Goal: Task Accomplishment & Management: Complete application form

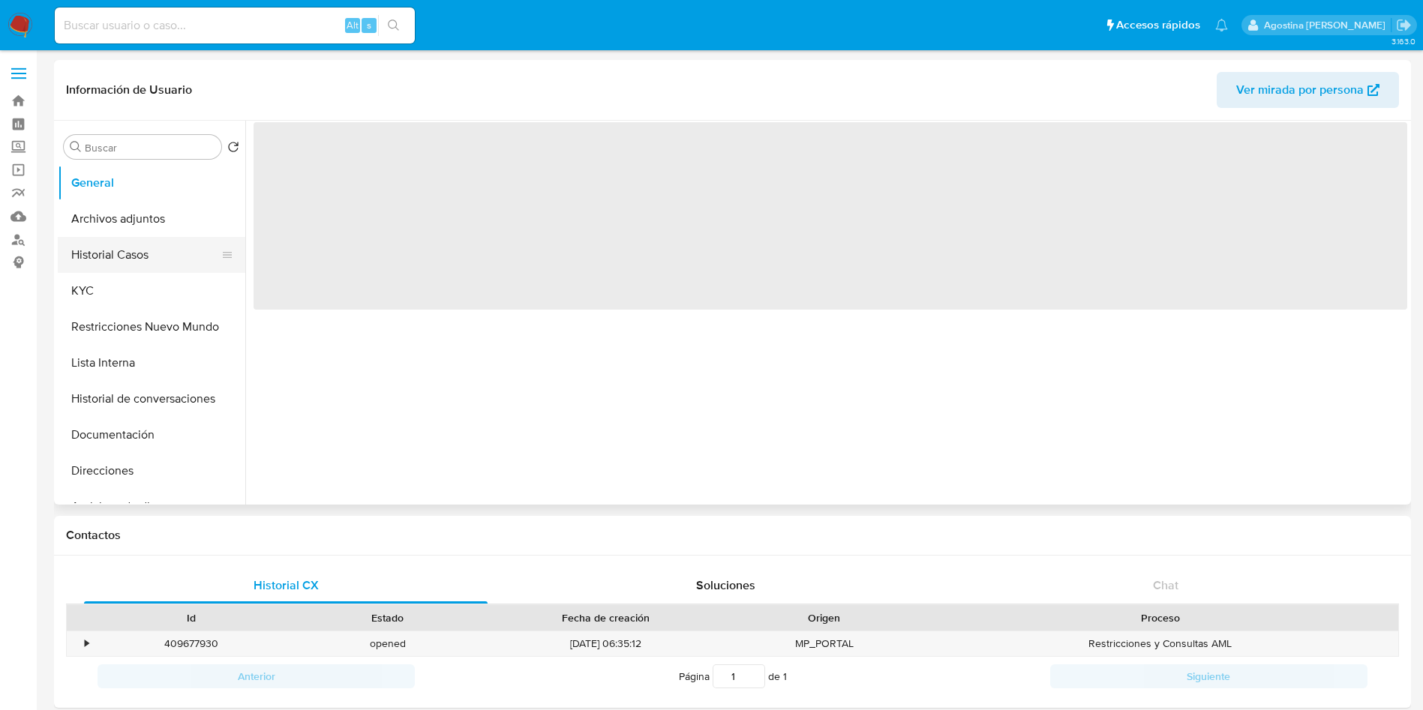
click at [115, 246] on button "Historial Casos" at bounding box center [146, 255] width 176 height 36
select select "10"
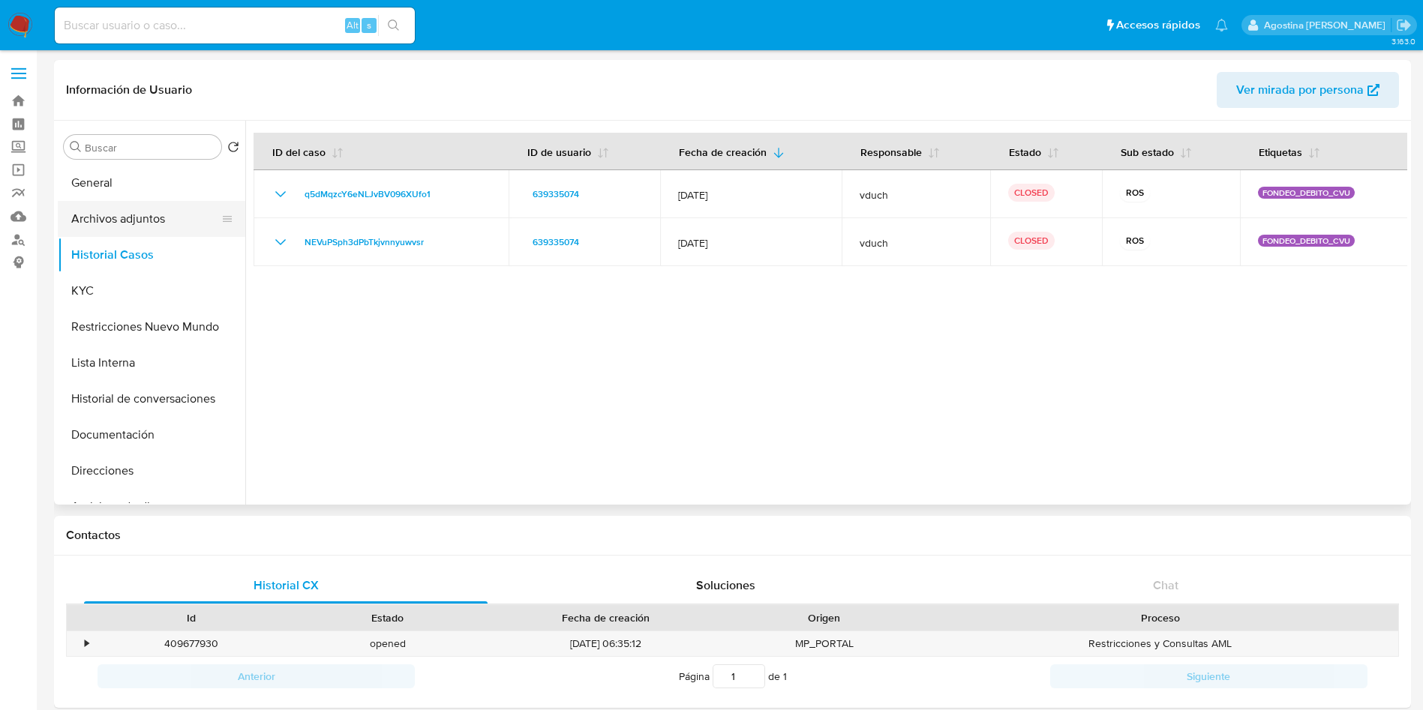
click at [136, 230] on button "Archivos adjuntos" at bounding box center [146, 219] width 176 height 36
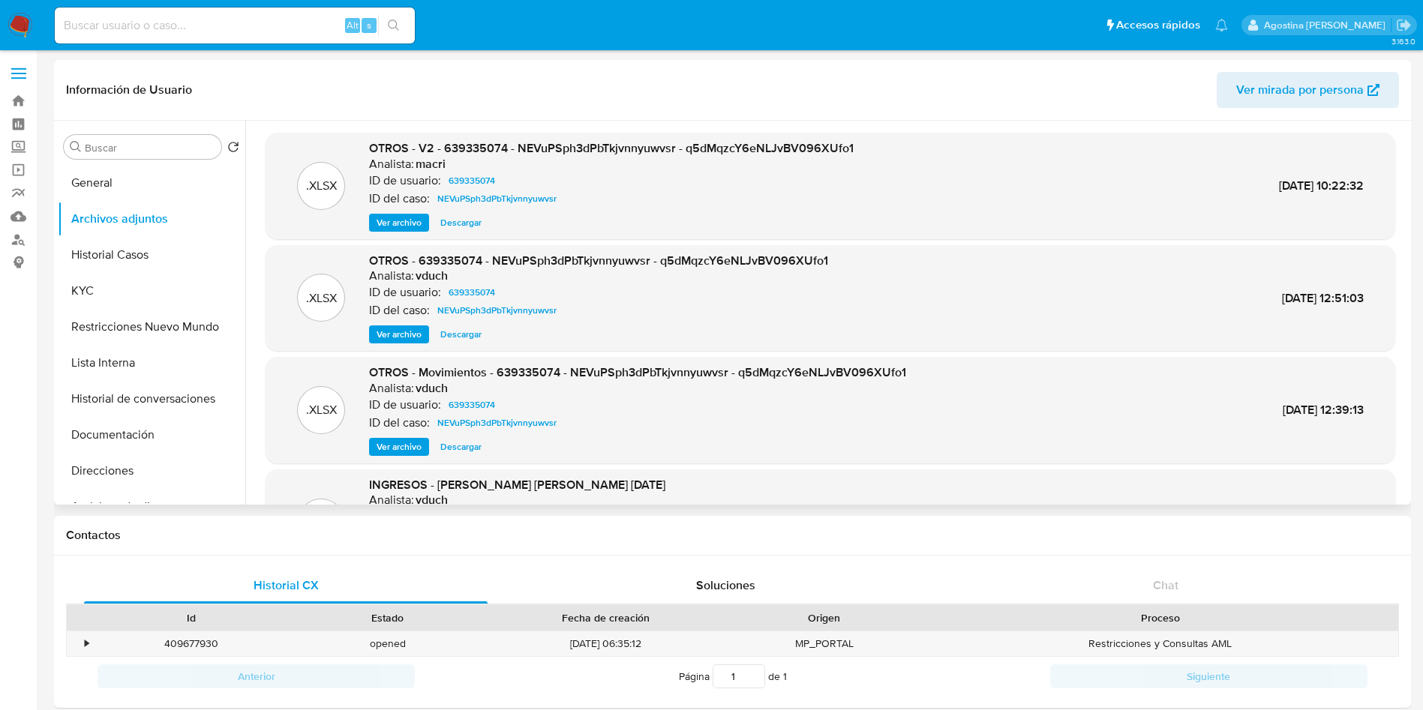
click at [428, 221] on button "Ver archivo" at bounding box center [399, 223] width 60 height 18
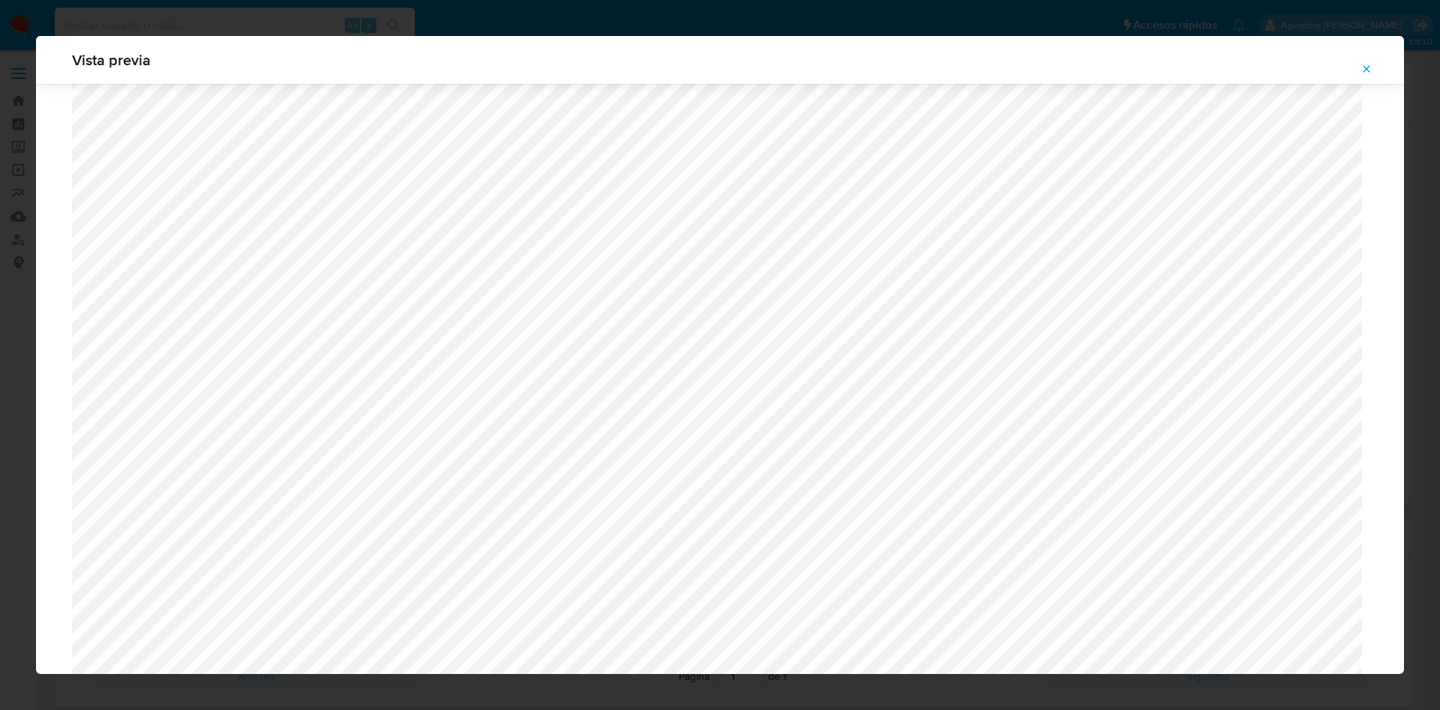
scroll to position [823, 0]
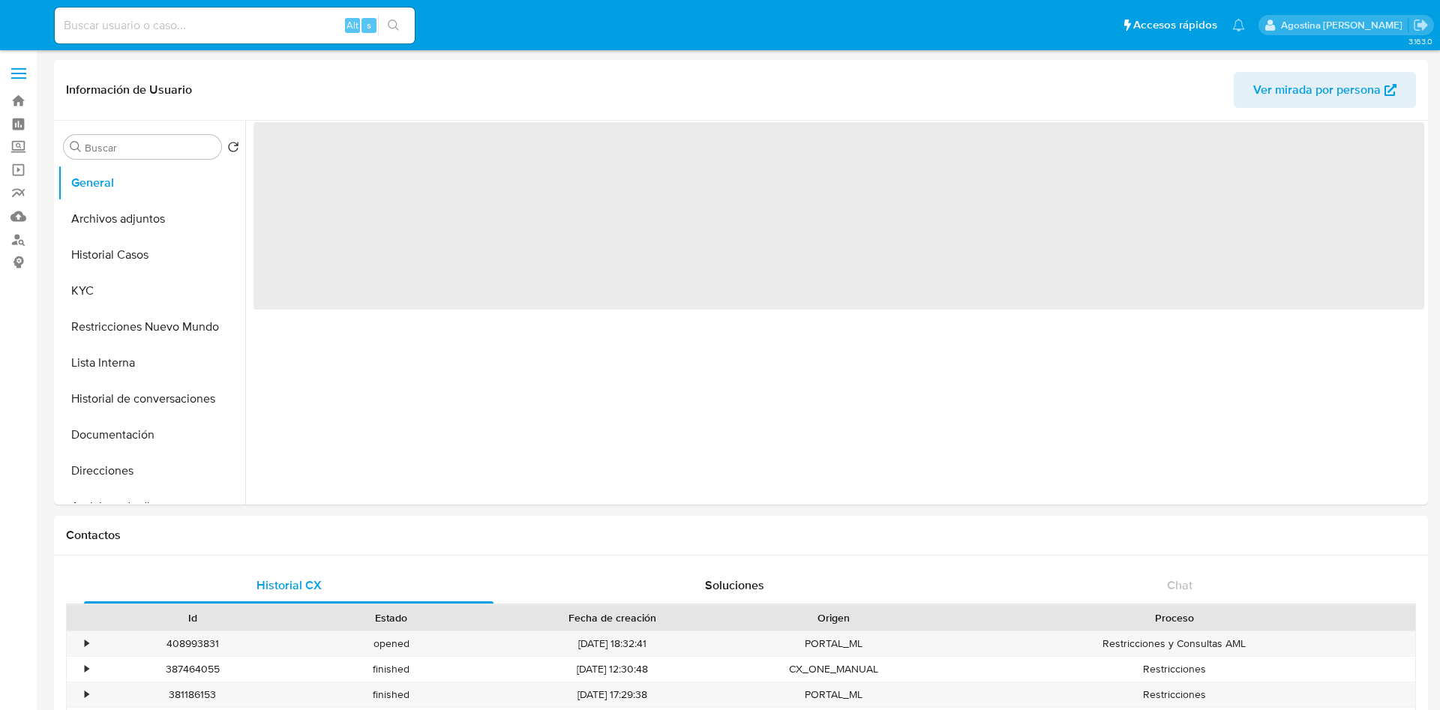
select select "10"
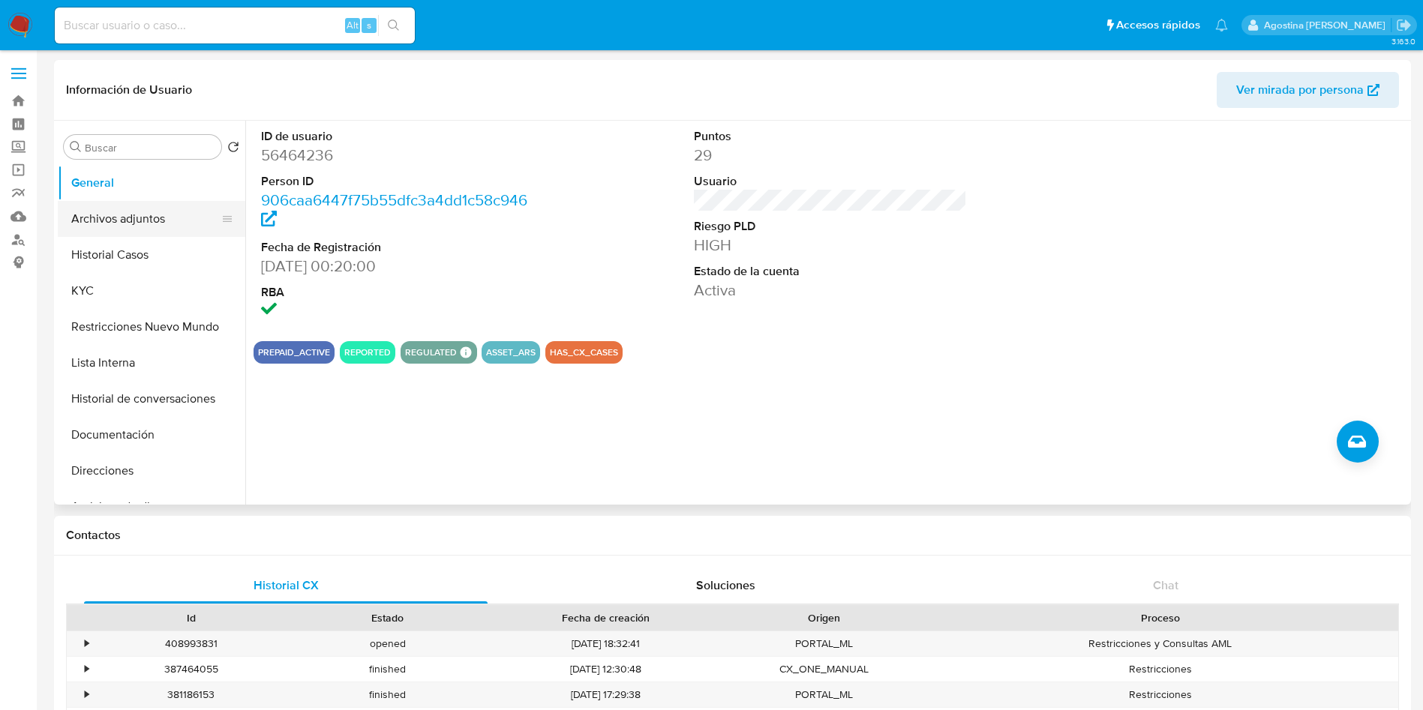
click at [167, 208] on button "Archivos adjuntos" at bounding box center [146, 219] width 176 height 36
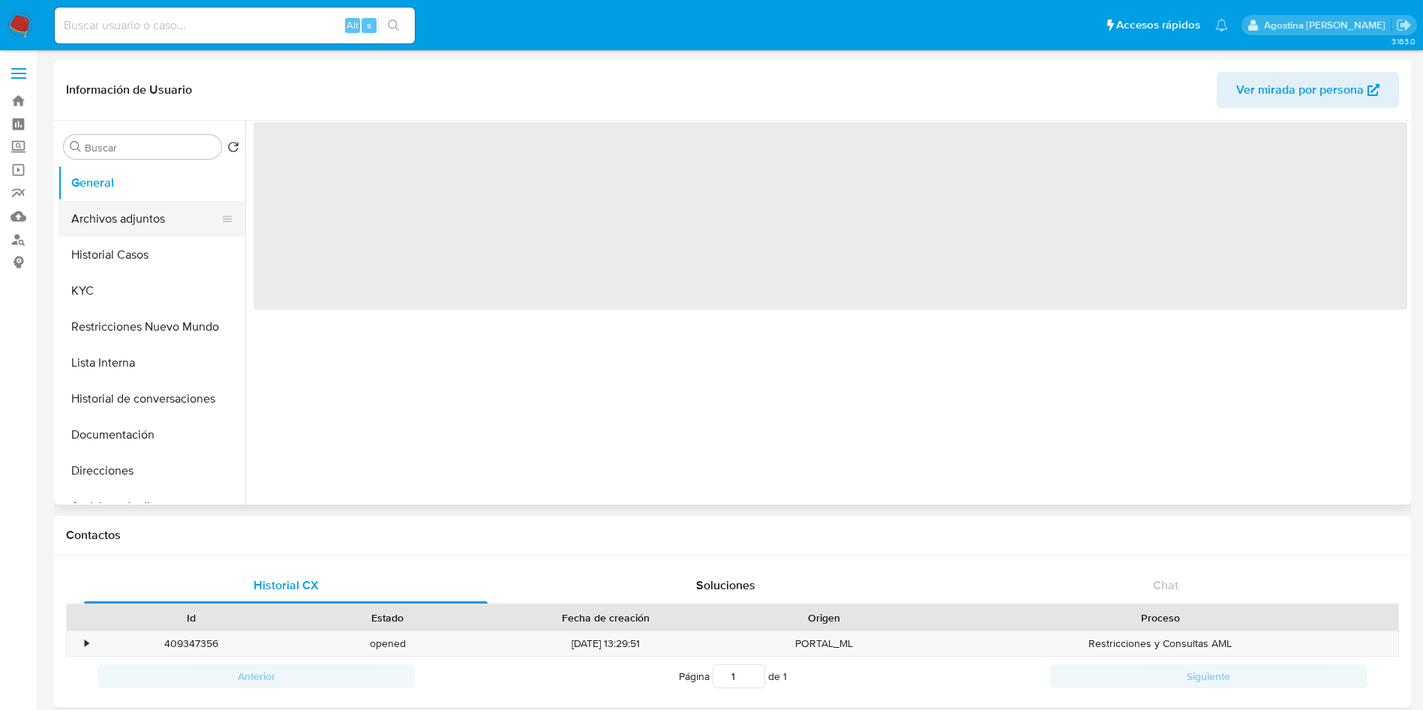
select select "10"
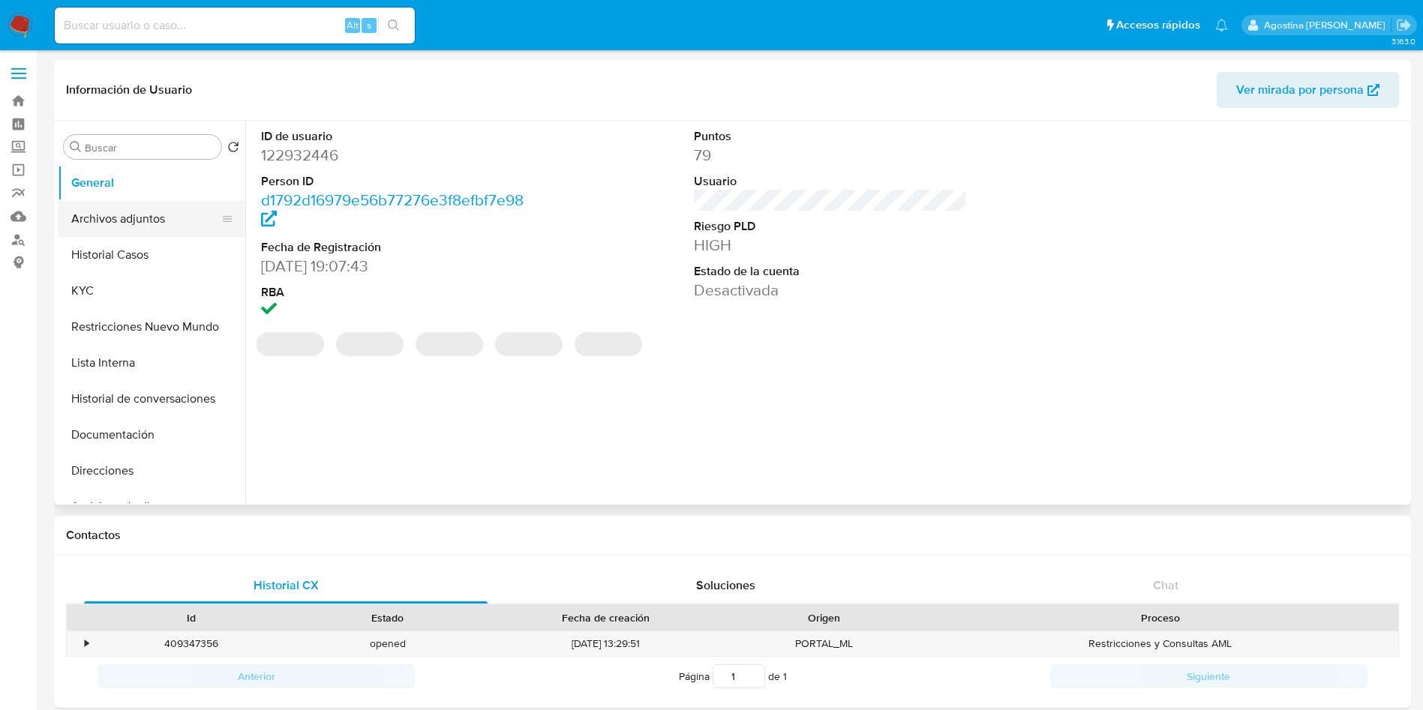
click at [149, 223] on button "Archivos adjuntos" at bounding box center [146, 219] width 176 height 36
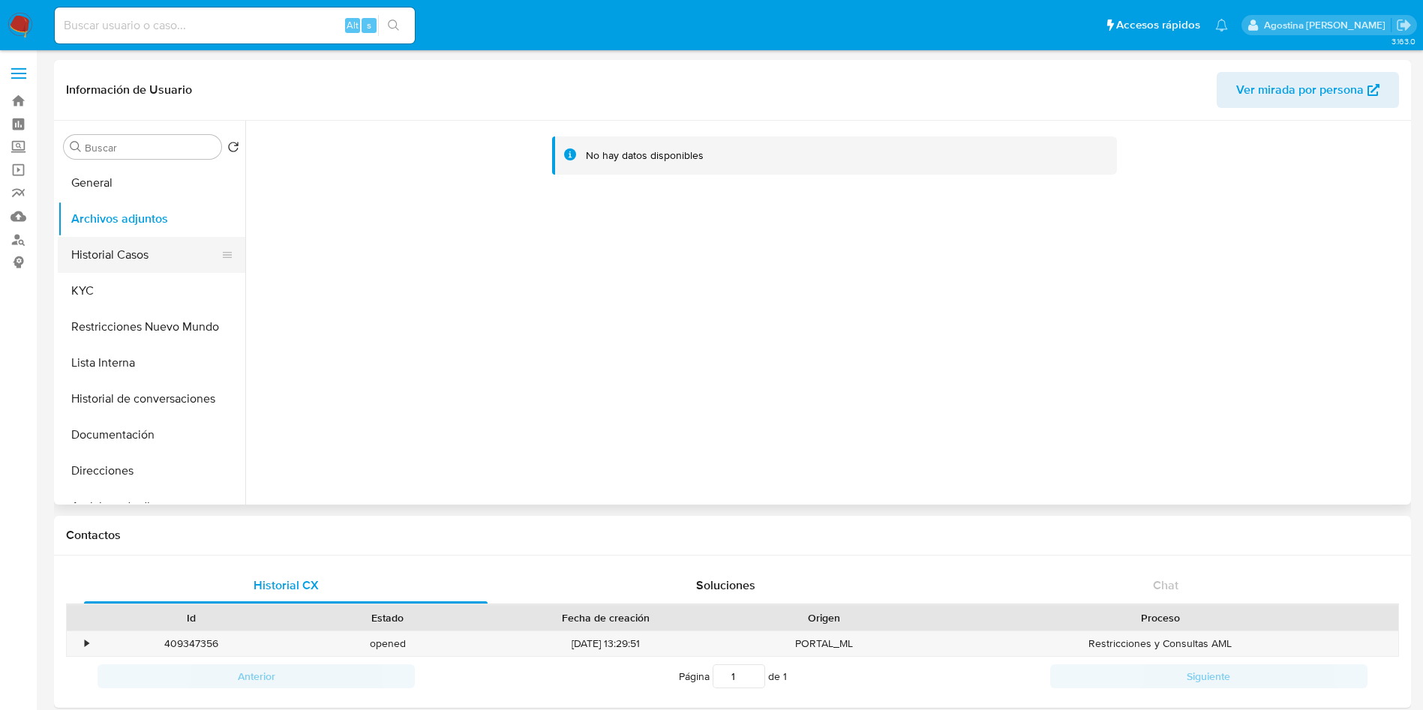
click at [169, 257] on button "Historial Casos" at bounding box center [146, 255] width 176 height 36
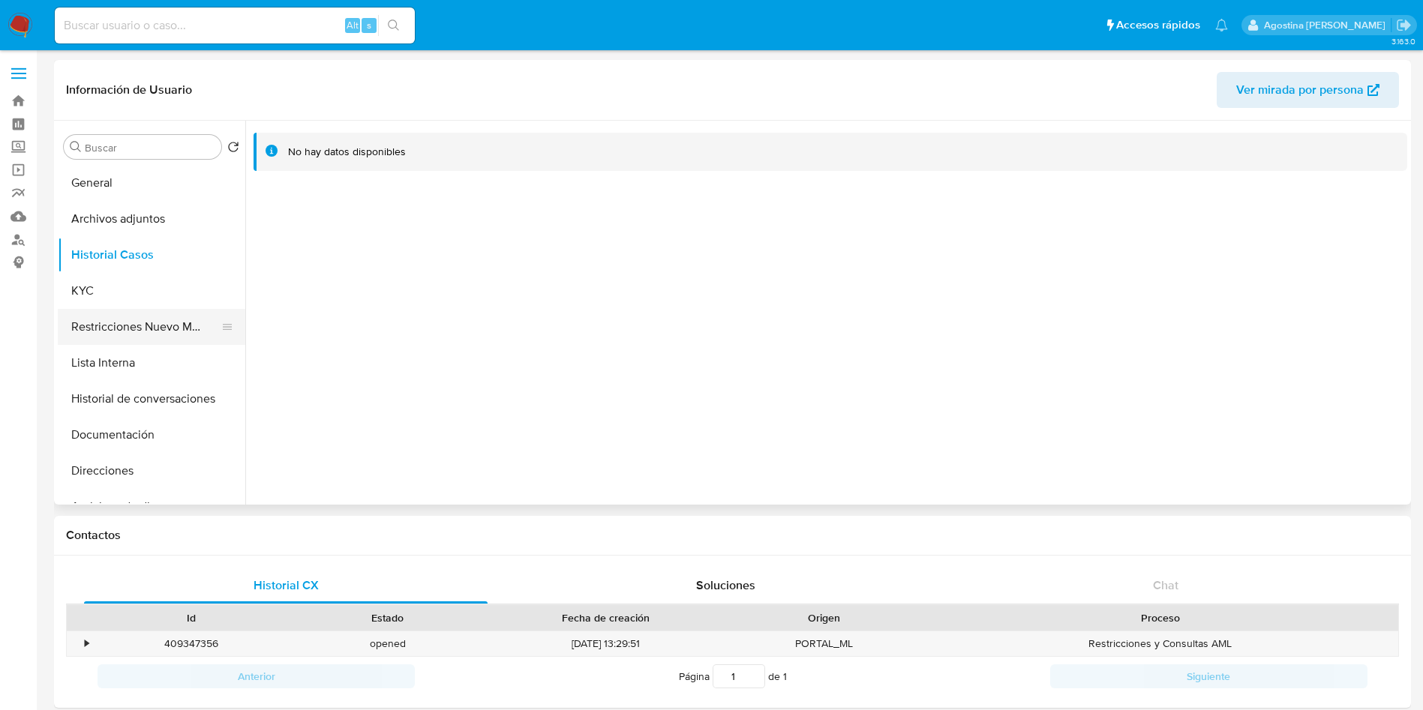
click at [146, 328] on button "Restricciones Nuevo Mundo" at bounding box center [146, 327] width 176 height 36
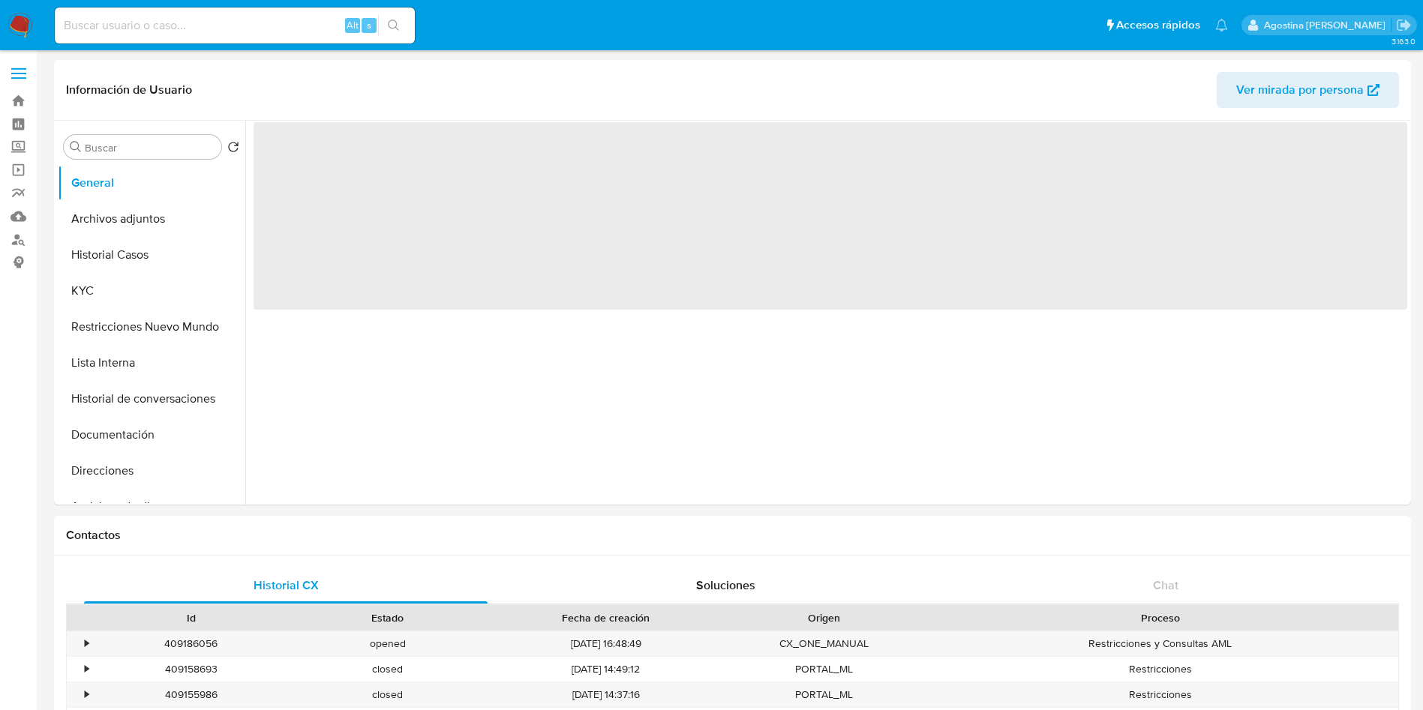
select select "10"
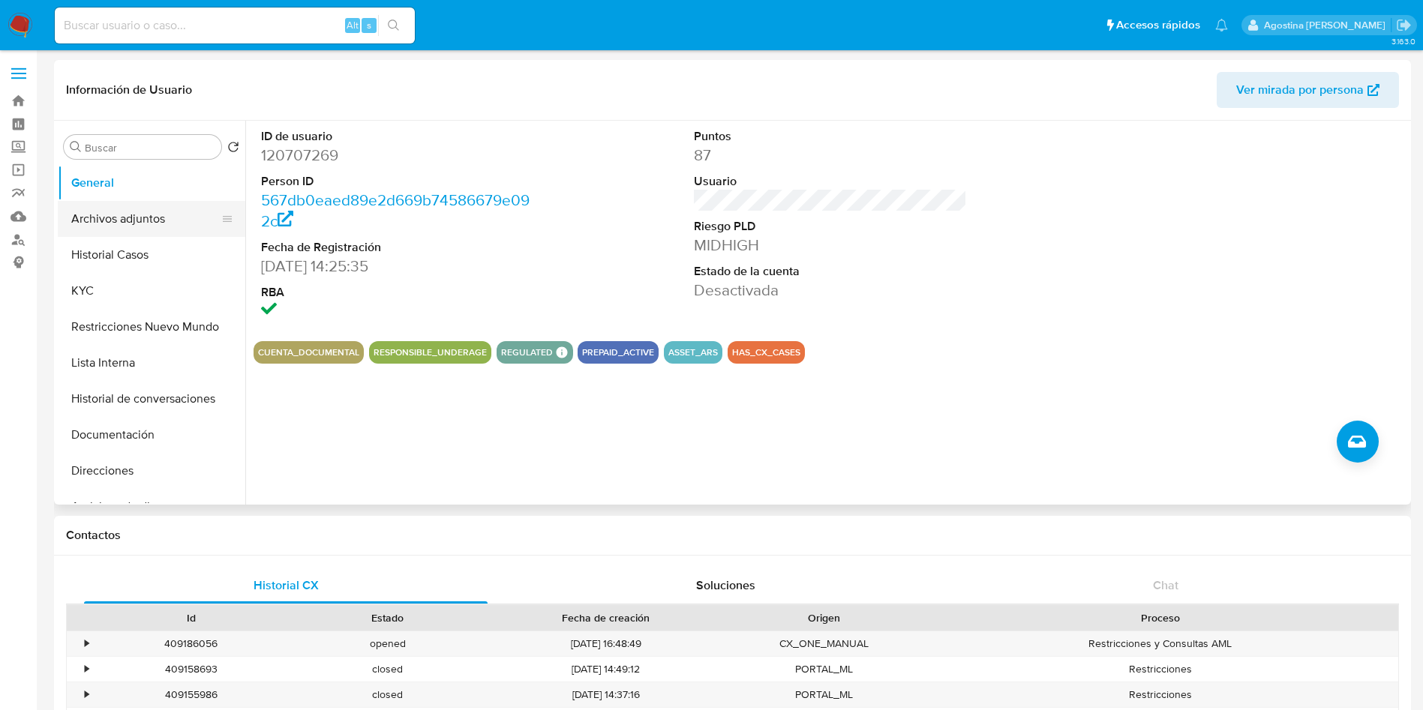
click at [161, 220] on button "Archivos adjuntos" at bounding box center [146, 219] width 176 height 36
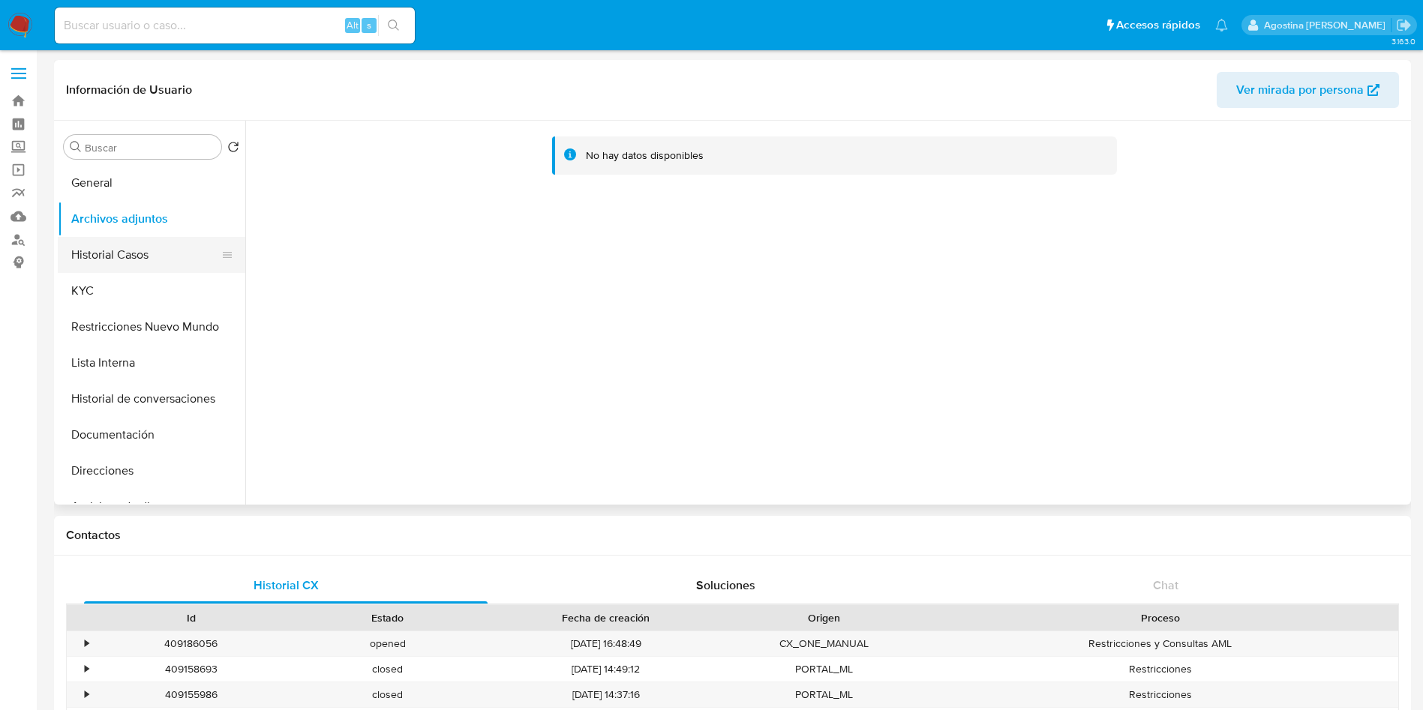
click at [146, 250] on button "Historial Casos" at bounding box center [146, 255] width 176 height 36
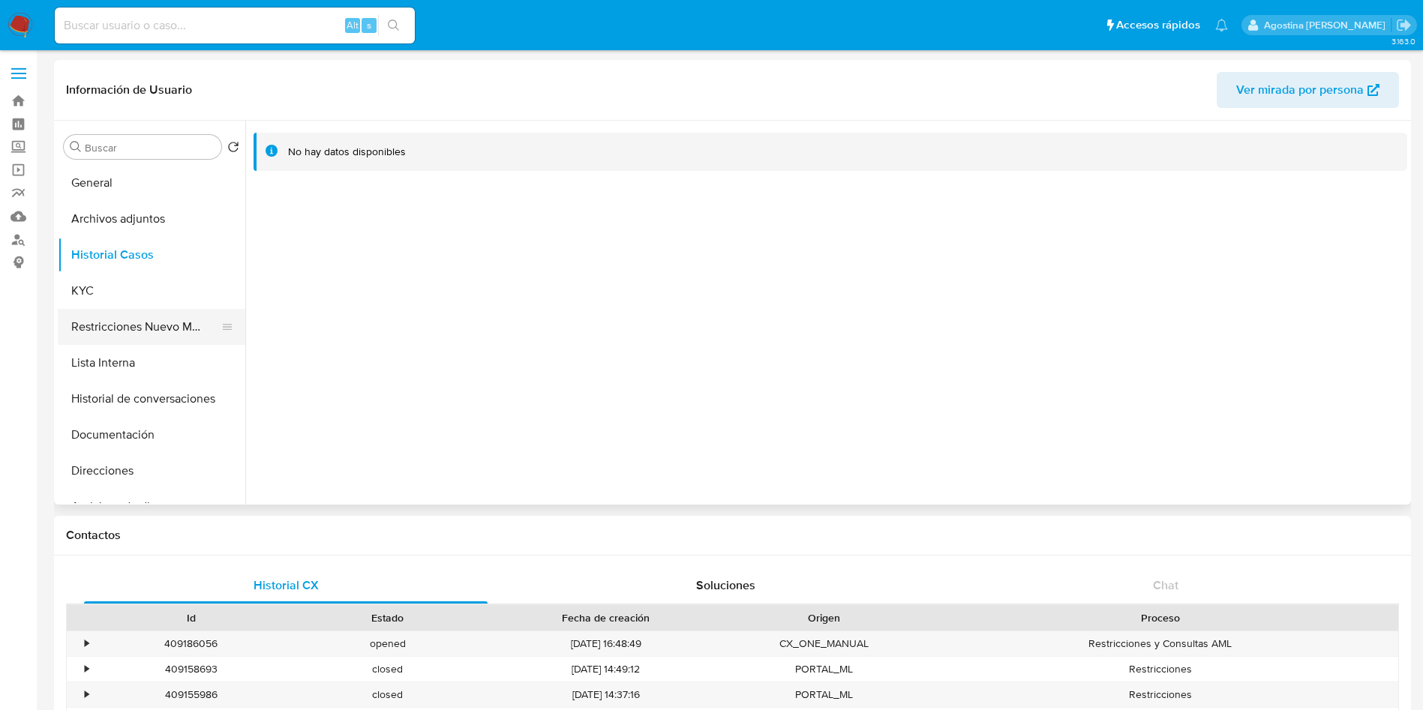
click at [160, 320] on button "Restricciones Nuevo Mundo" at bounding box center [146, 327] width 176 height 36
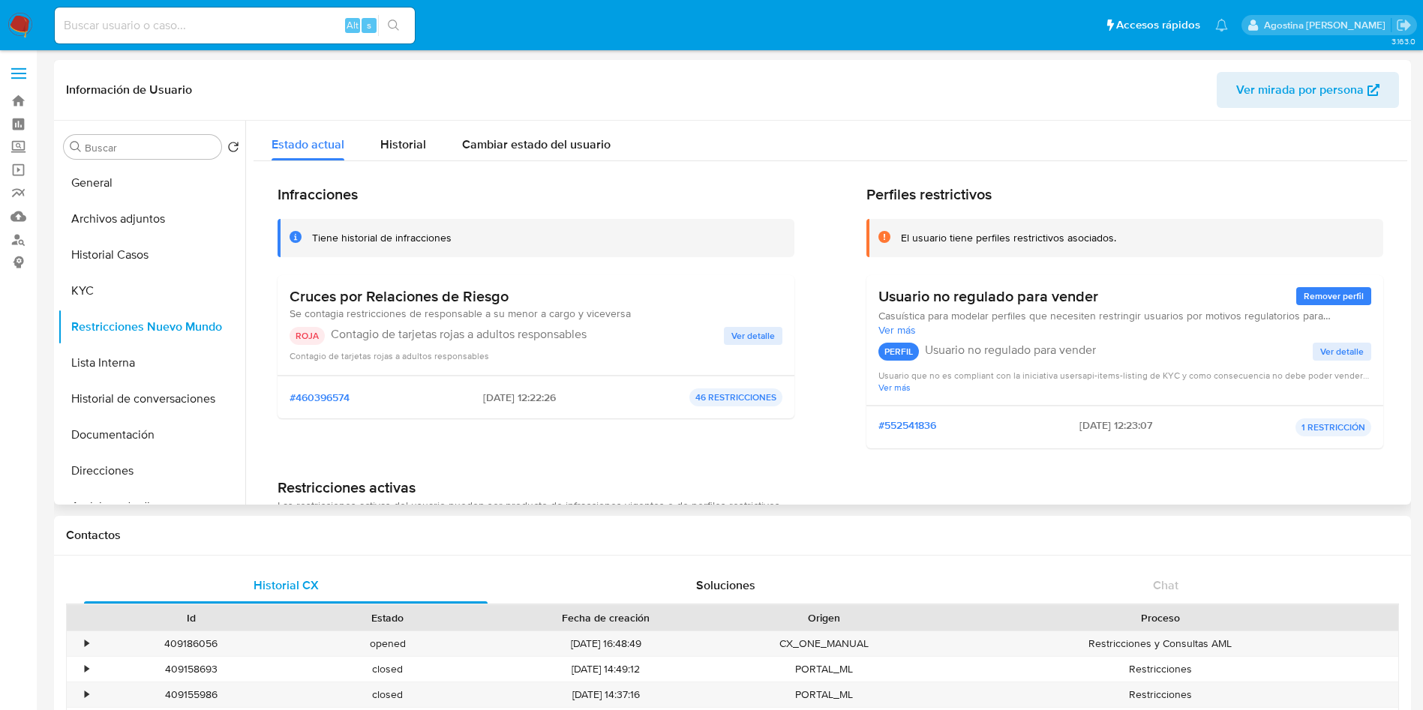
click at [767, 332] on span "Ver detalle" at bounding box center [753, 336] width 44 height 15
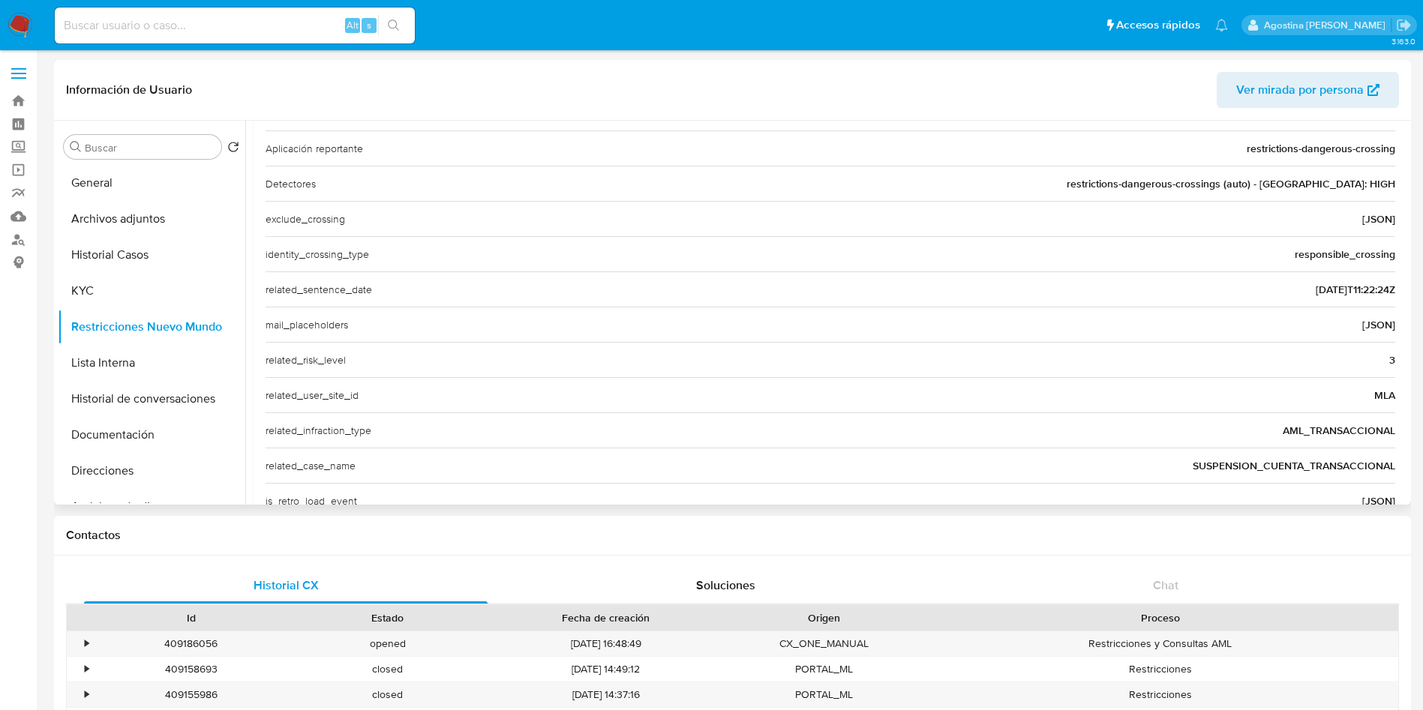
scroll to position [509, 0]
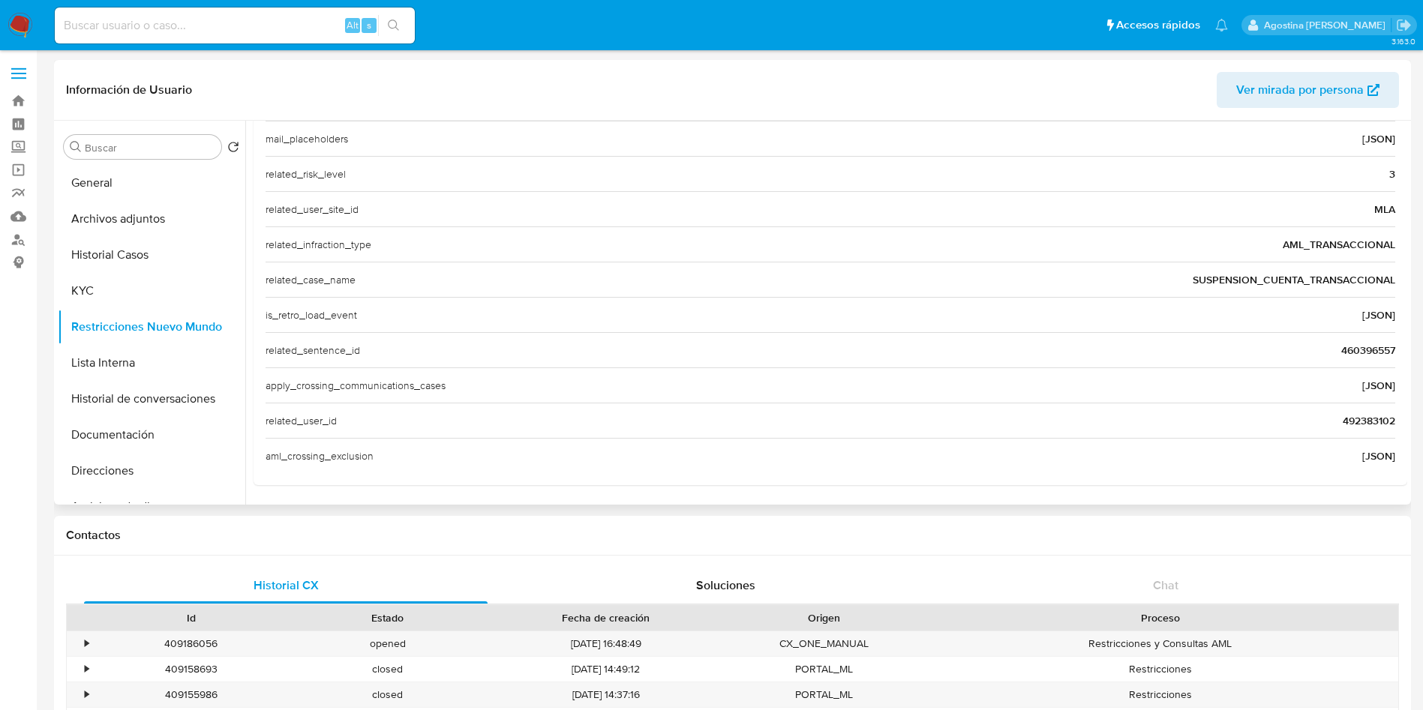
click at [1349, 425] on span "492383102" at bounding box center [1369, 420] width 53 height 15
click at [1350, 424] on span "492383102" at bounding box center [1369, 420] width 53 height 15
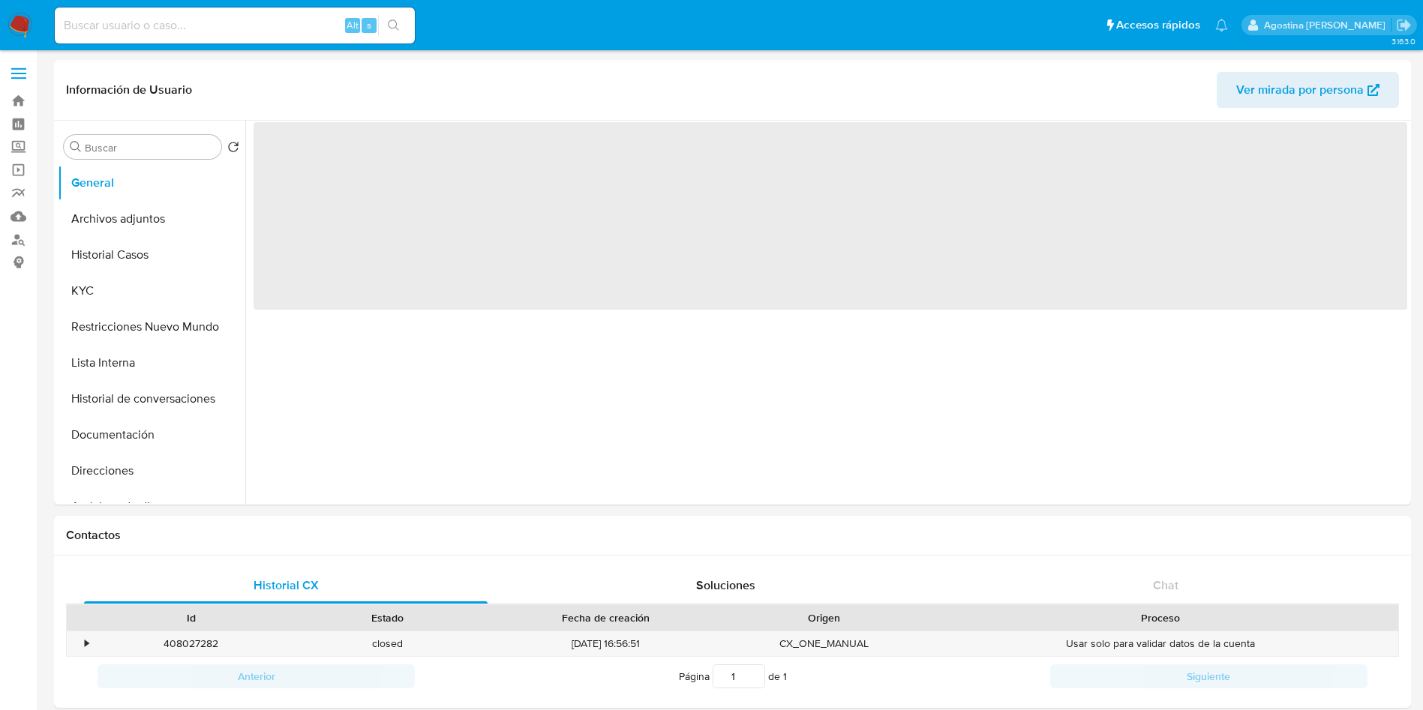
select select "10"
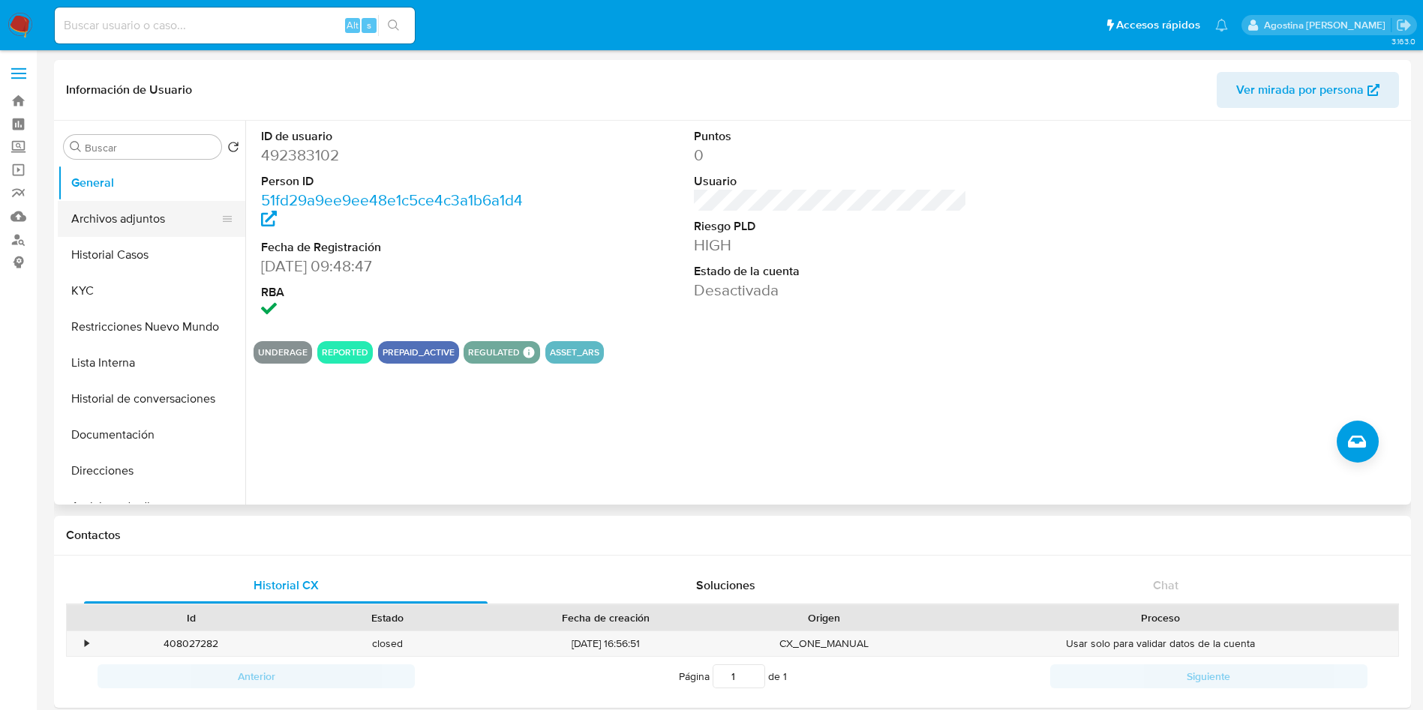
click at [122, 203] on button "Archivos adjuntos" at bounding box center [146, 219] width 176 height 36
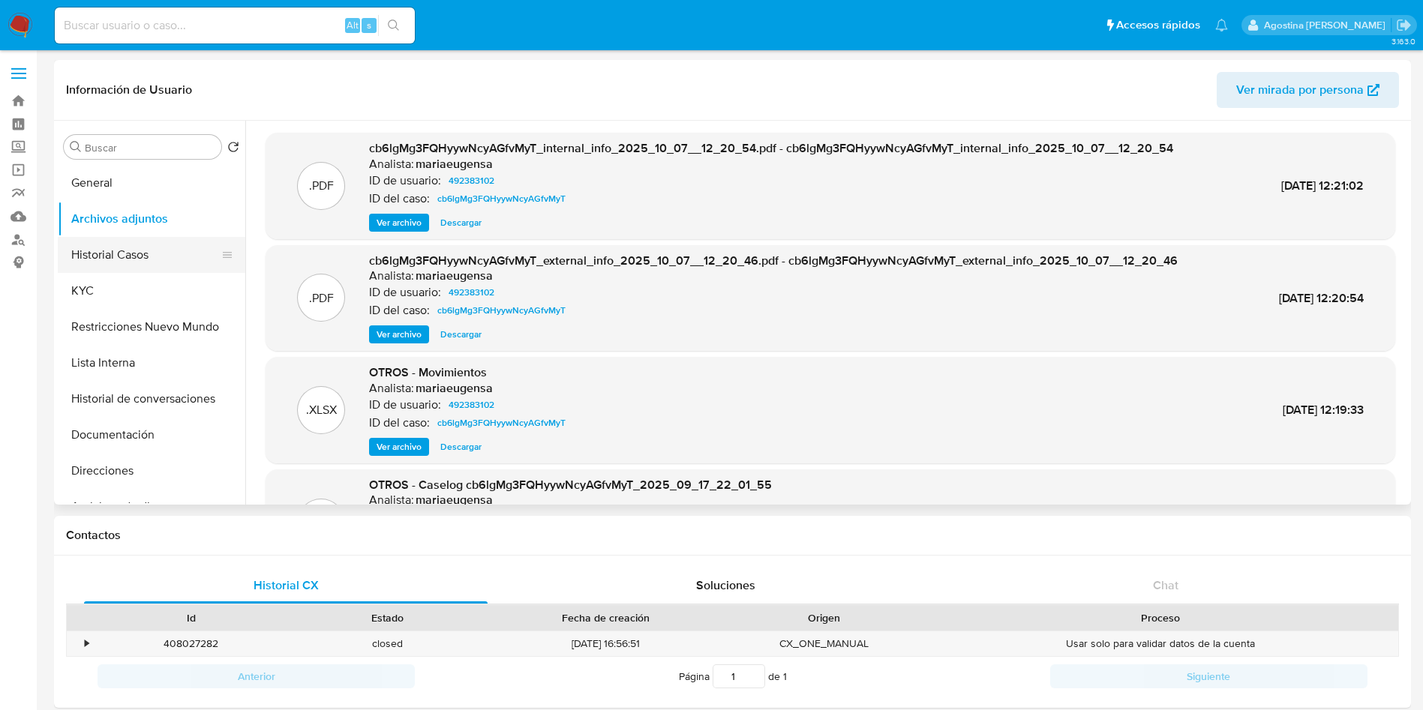
click at [102, 266] on button "Historial Casos" at bounding box center [146, 255] width 176 height 36
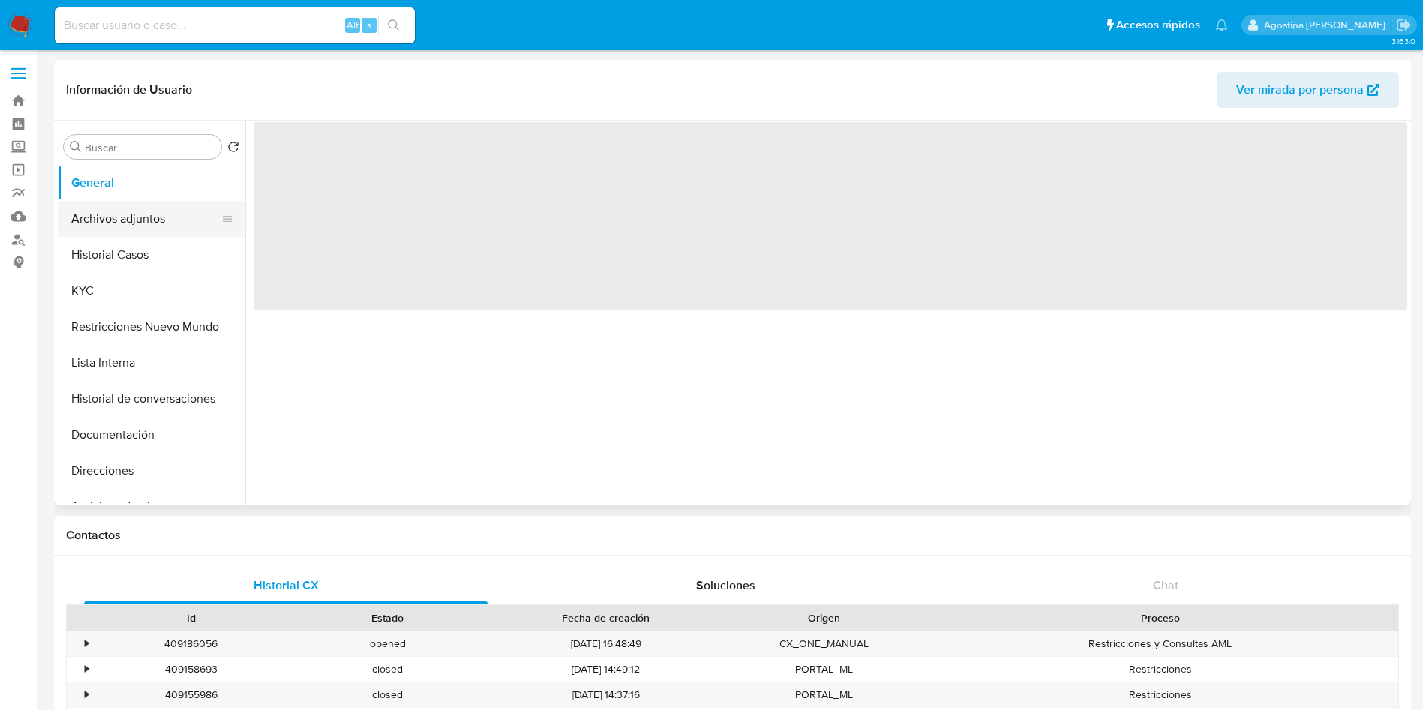
click at [177, 206] on button "Archivos adjuntos" at bounding box center [146, 219] width 176 height 36
select select "10"
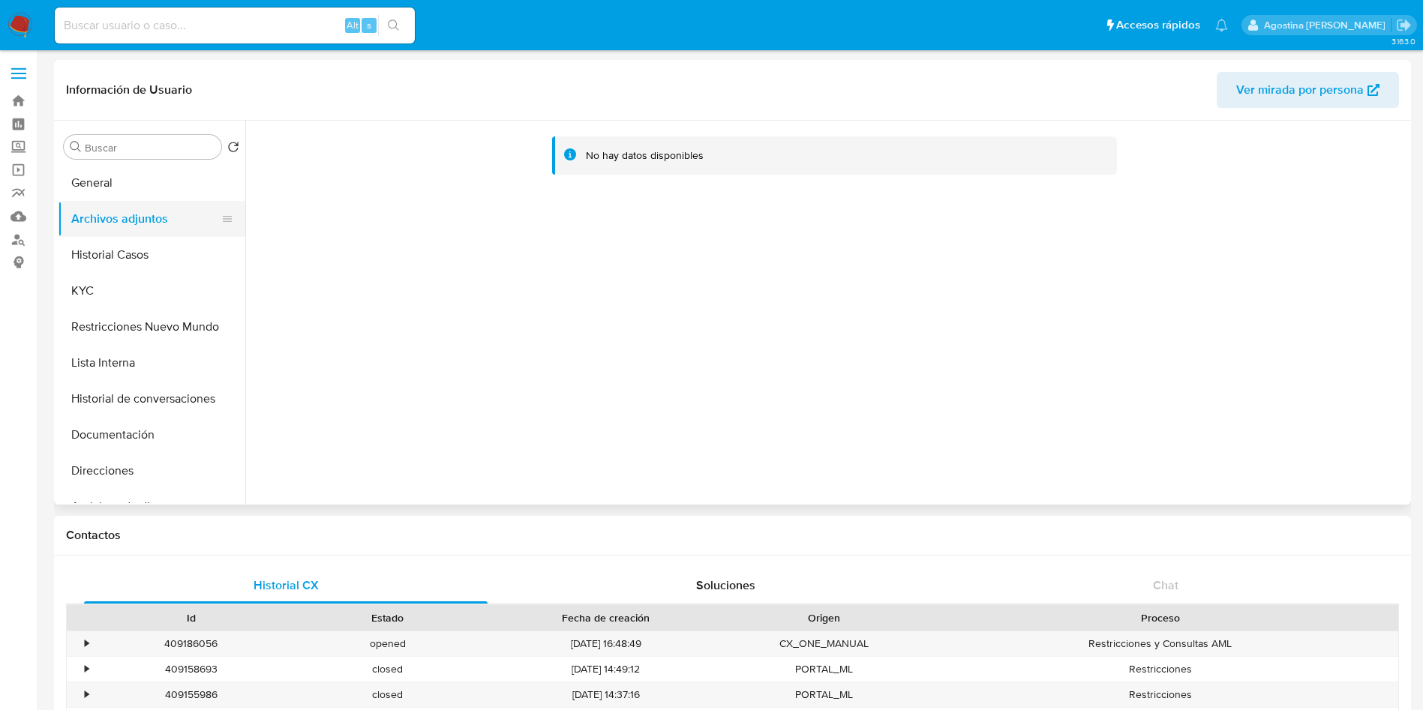
click at [182, 234] on button "Archivos adjuntos" at bounding box center [146, 219] width 176 height 36
click at [179, 250] on button "Historial Casos" at bounding box center [146, 255] width 176 height 36
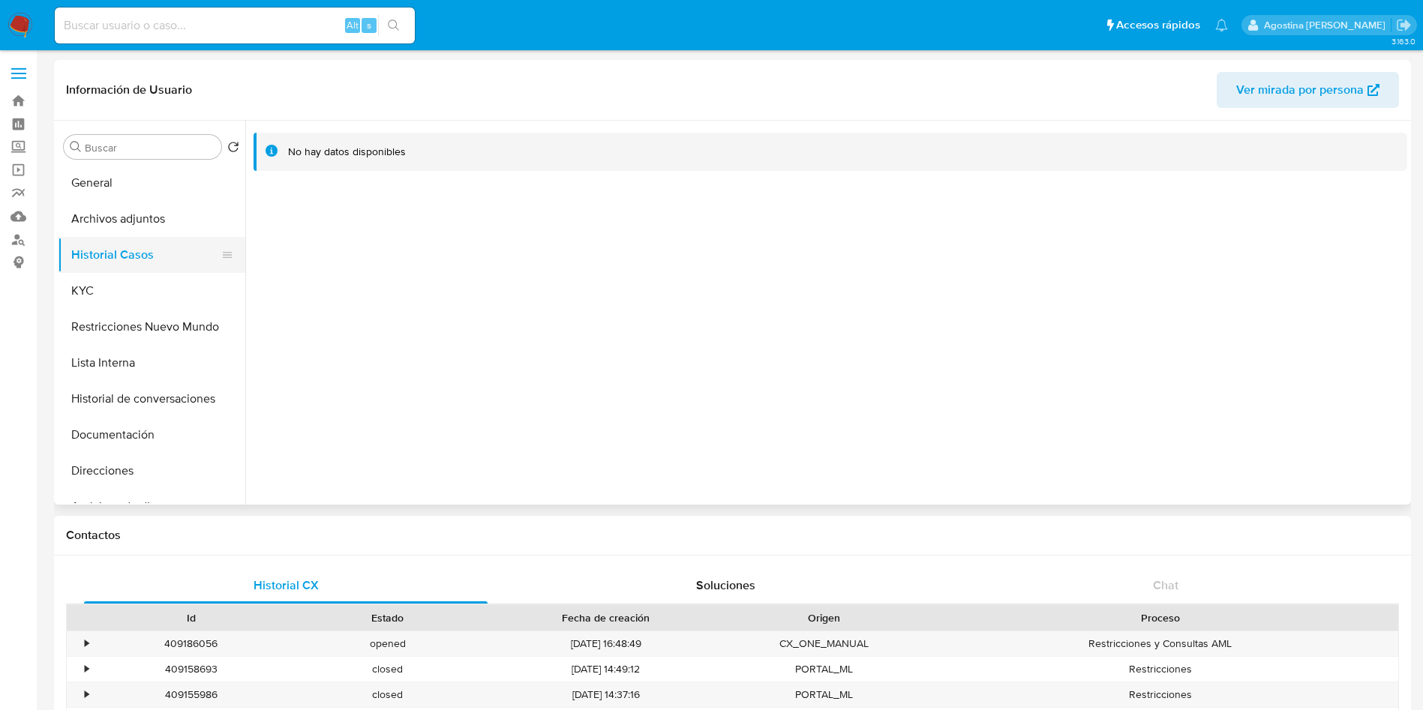
click at [180, 272] on button "Historial Casos" at bounding box center [146, 255] width 176 height 36
click at [167, 321] on button "Restricciones Nuevo Mundo" at bounding box center [146, 327] width 176 height 36
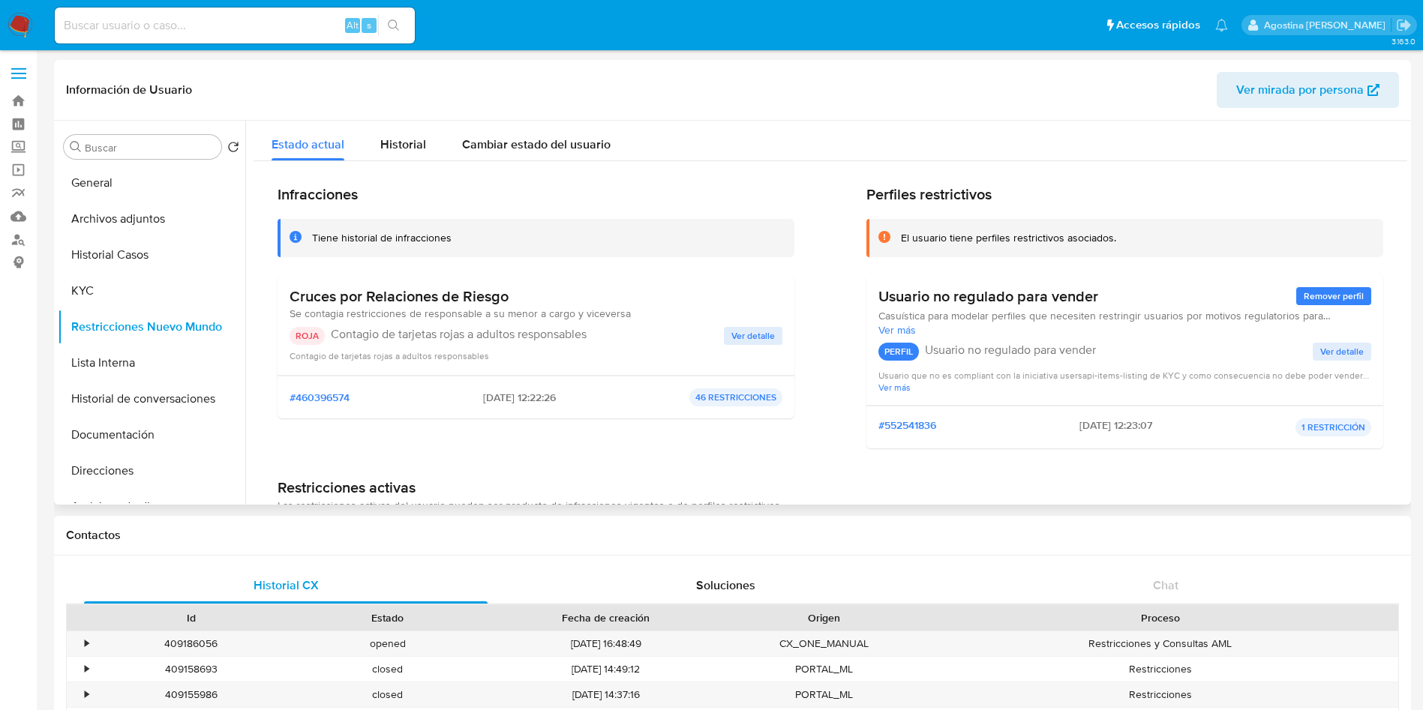
click at [735, 332] on span "Ver detalle" at bounding box center [753, 336] width 44 height 15
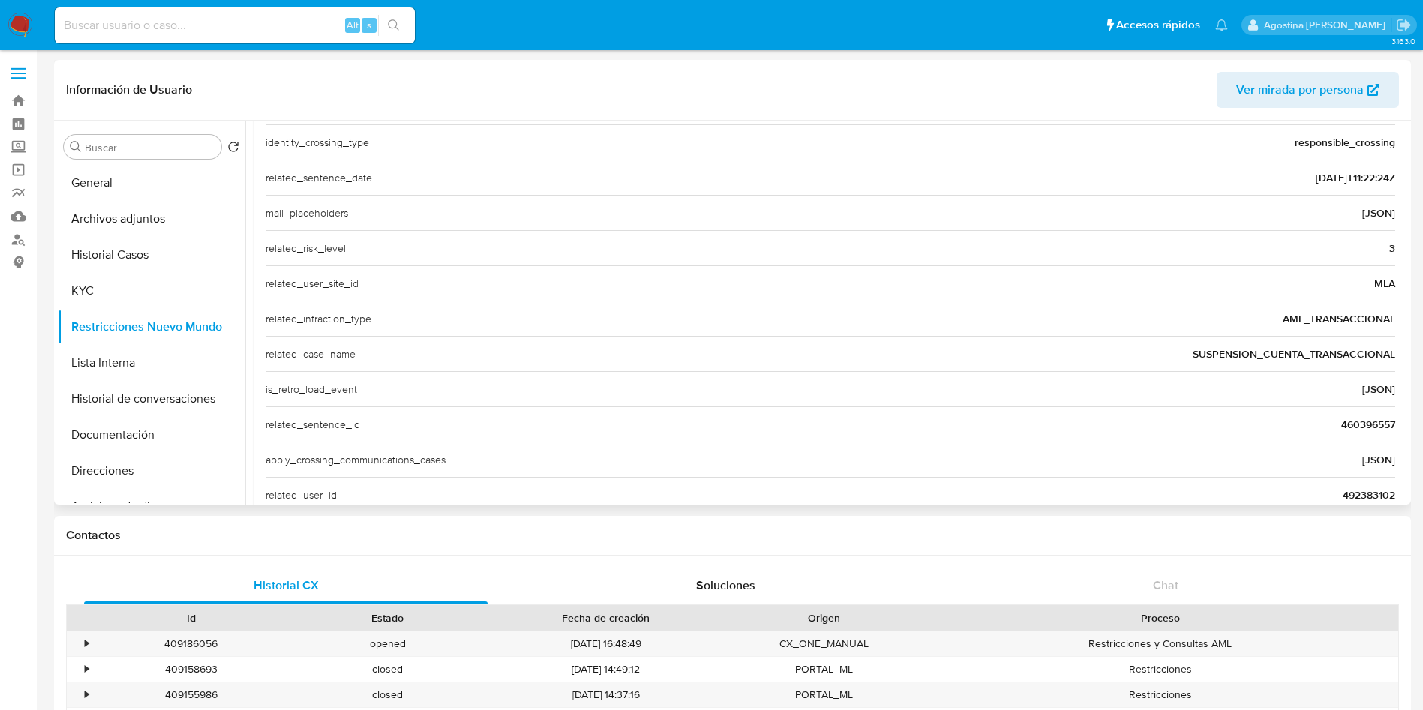
scroll to position [509, 0]
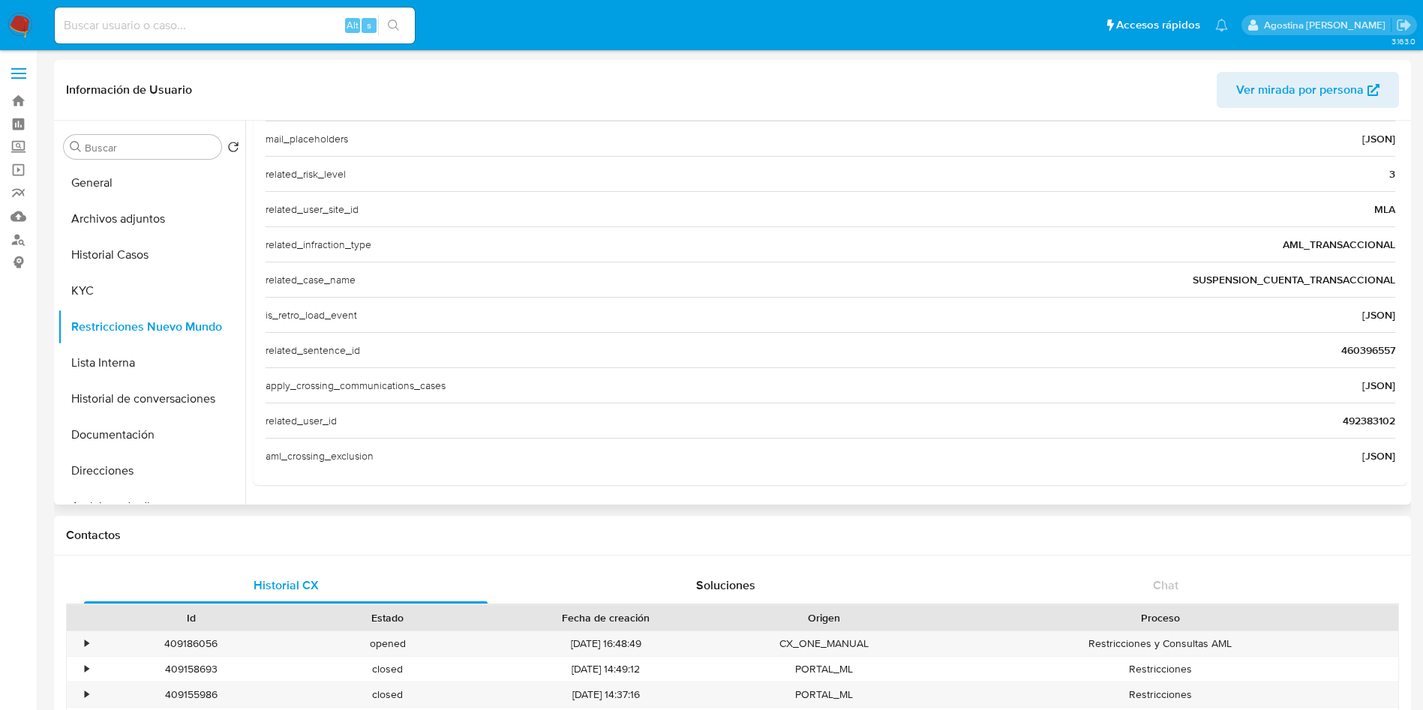
click at [1385, 418] on span "492383102" at bounding box center [1369, 420] width 53 height 15
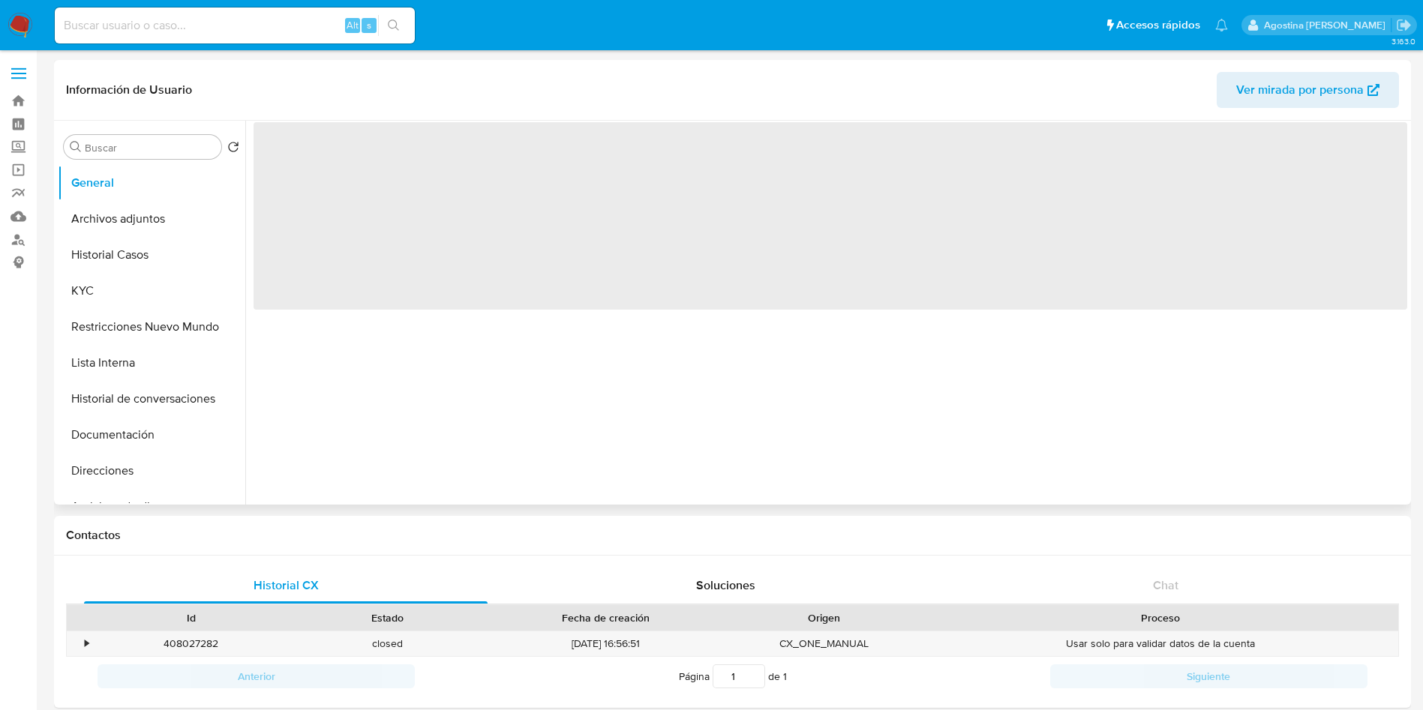
select select "10"
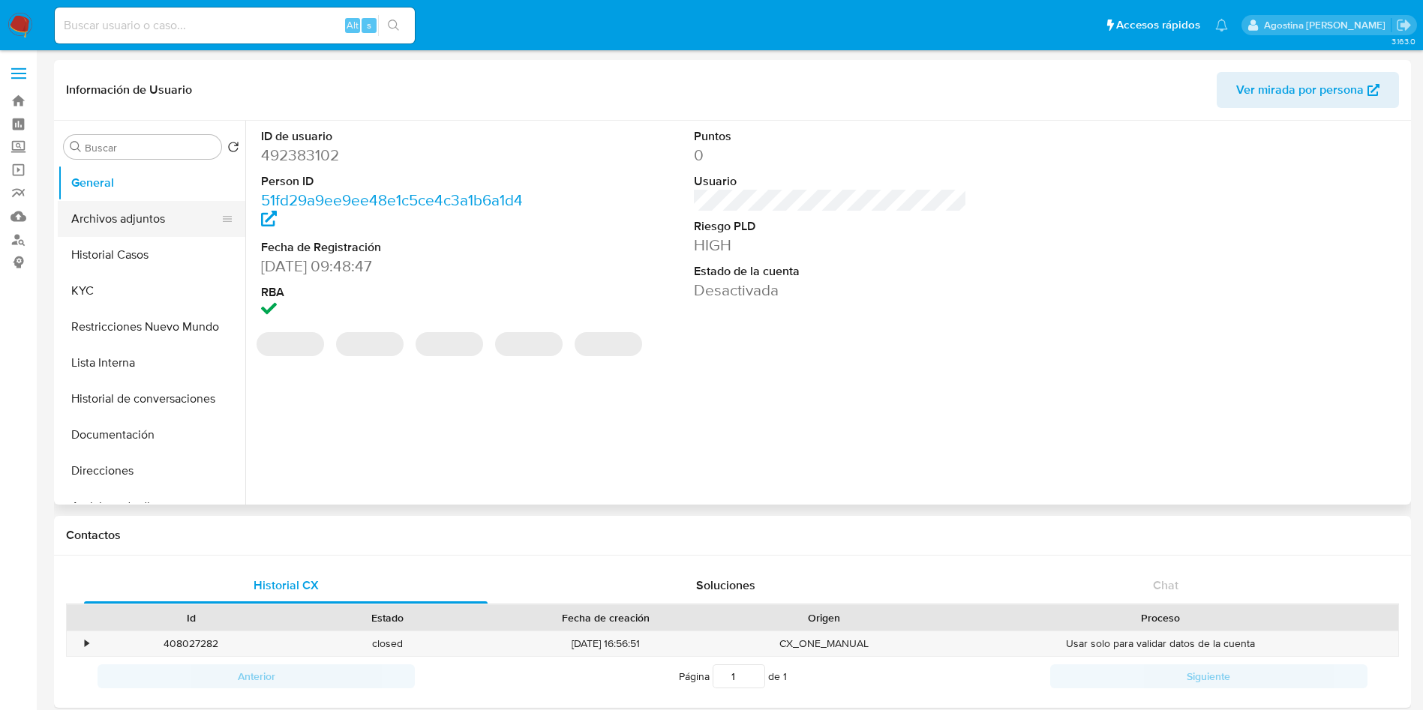
click at [159, 225] on button "Archivos adjuntos" at bounding box center [146, 219] width 176 height 36
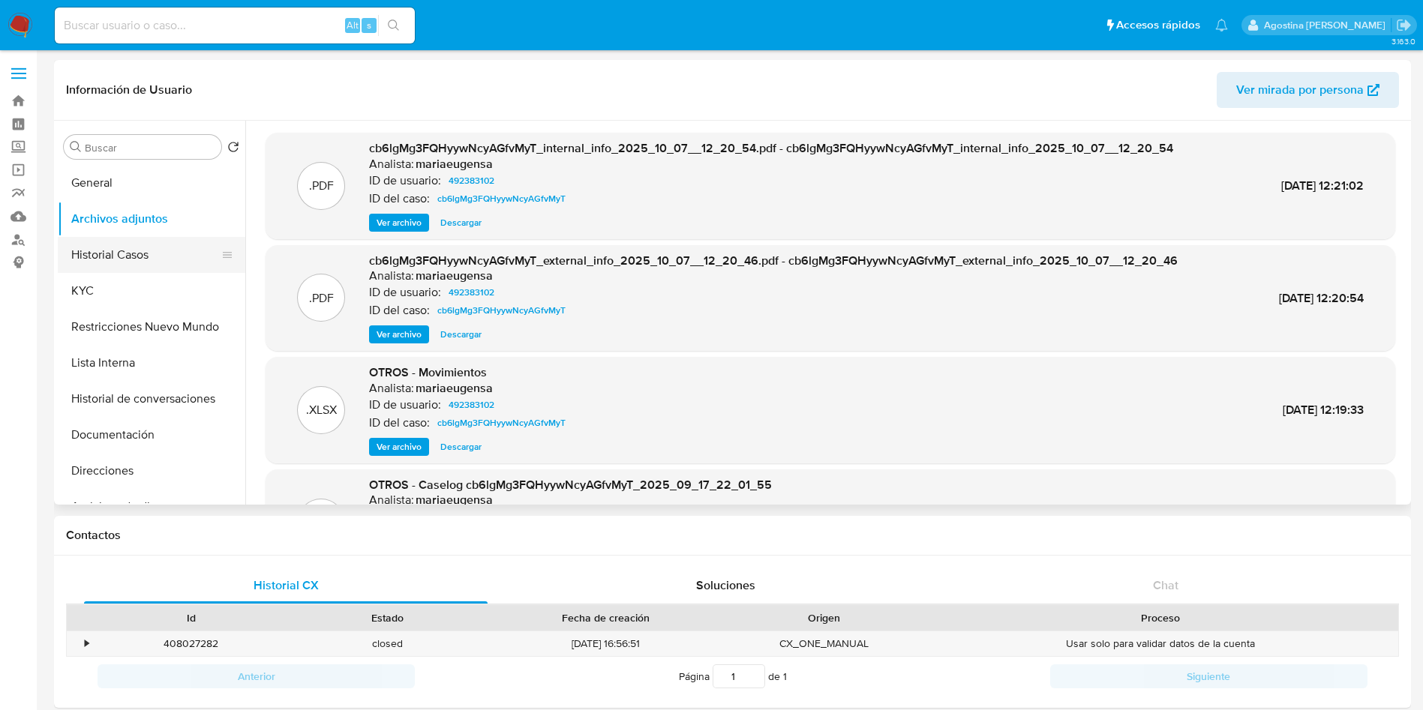
click at [155, 251] on button "Historial Casos" at bounding box center [146, 255] width 176 height 36
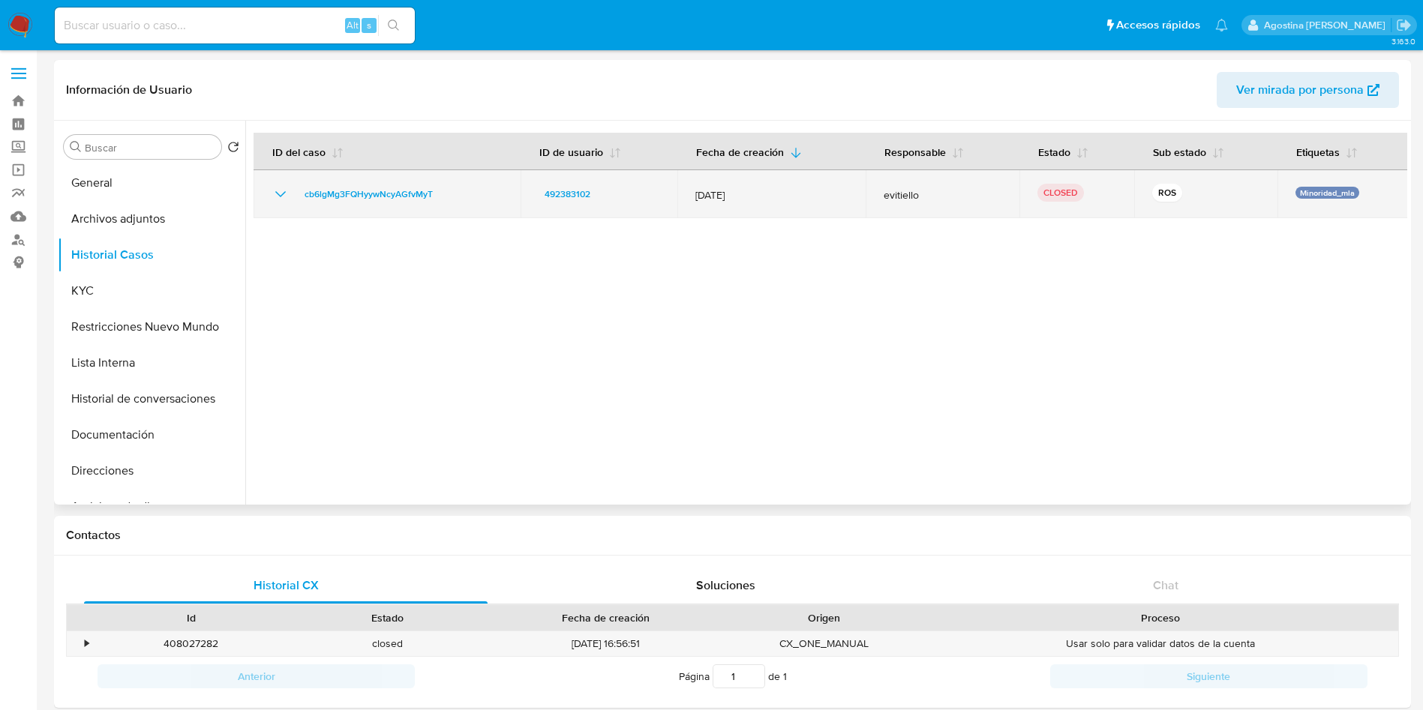
click at [288, 190] on icon "Mostrar/Ocultar" at bounding box center [281, 194] width 18 height 18
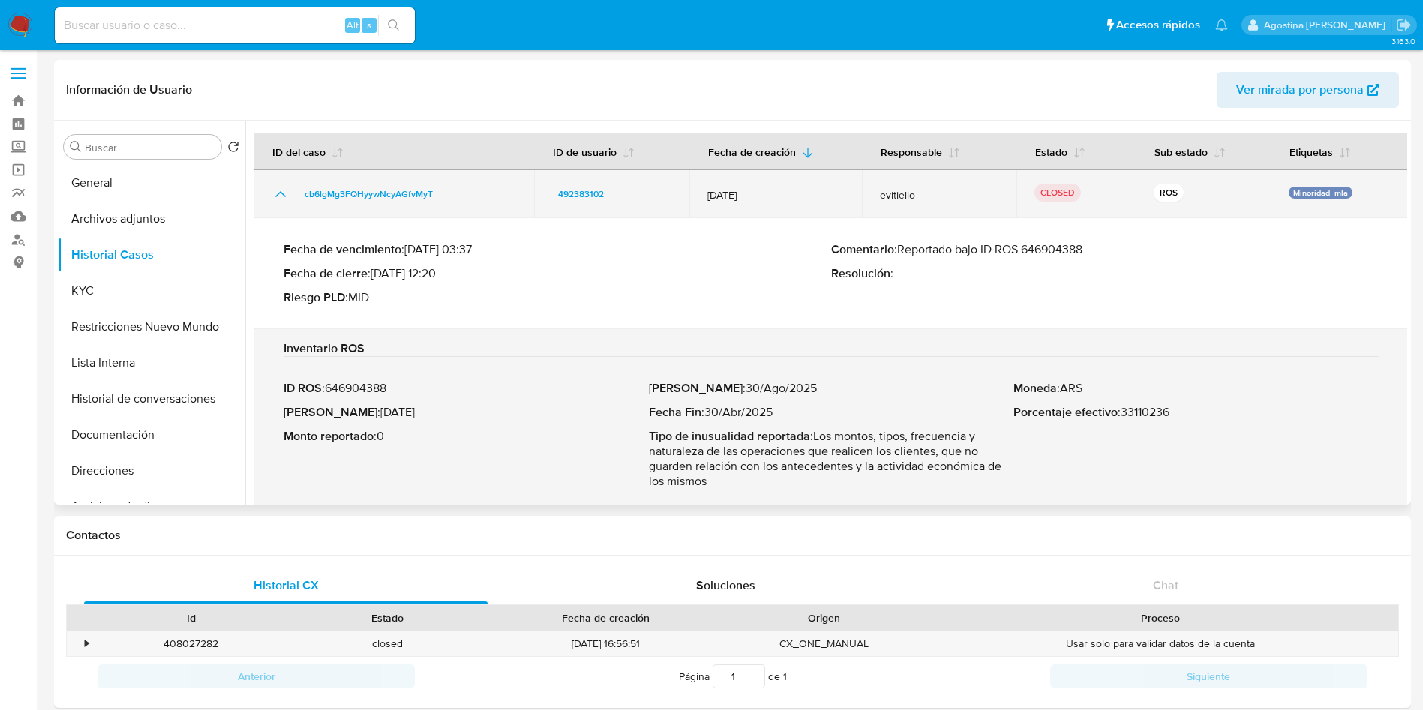
click at [288, 190] on icon "Mostrar/Ocultar" at bounding box center [281, 194] width 18 height 18
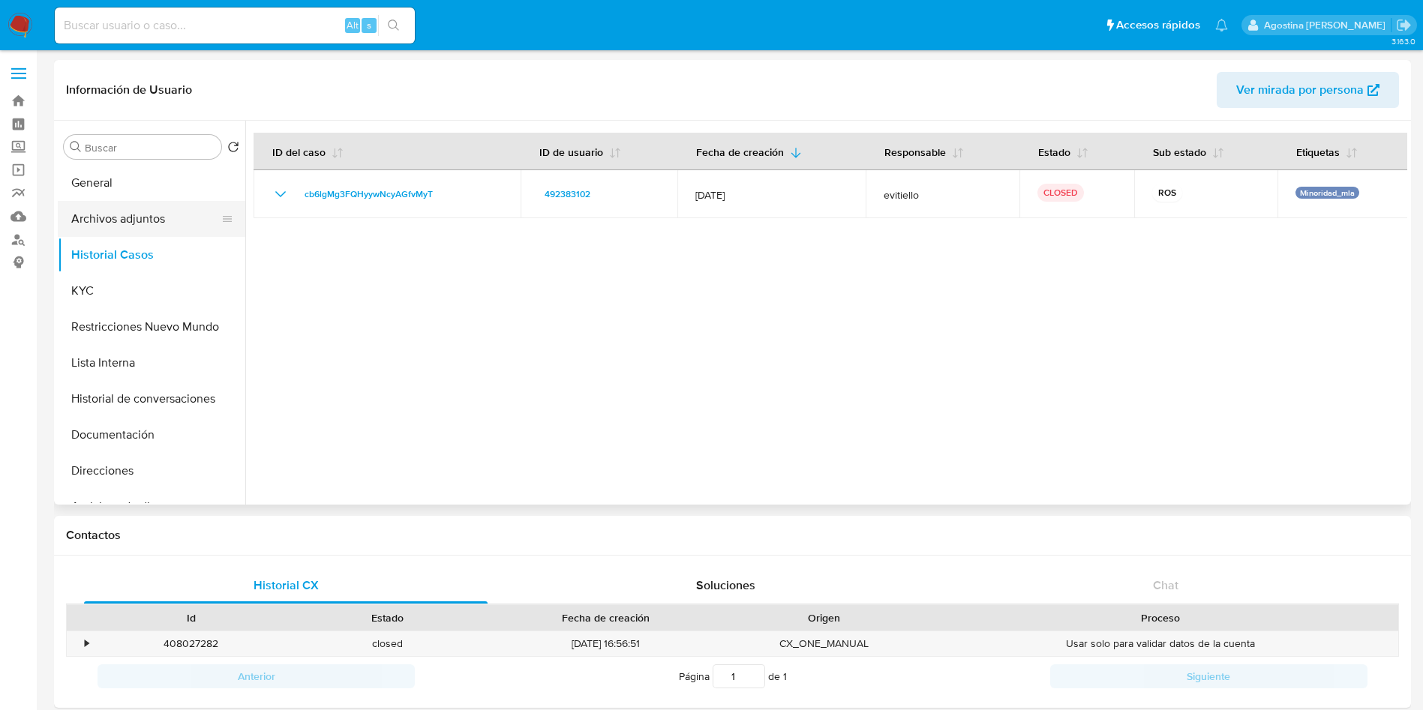
click at [137, 213] on button "Archivos adjuntos" at bounding box center [146, 219] width 176 height 36
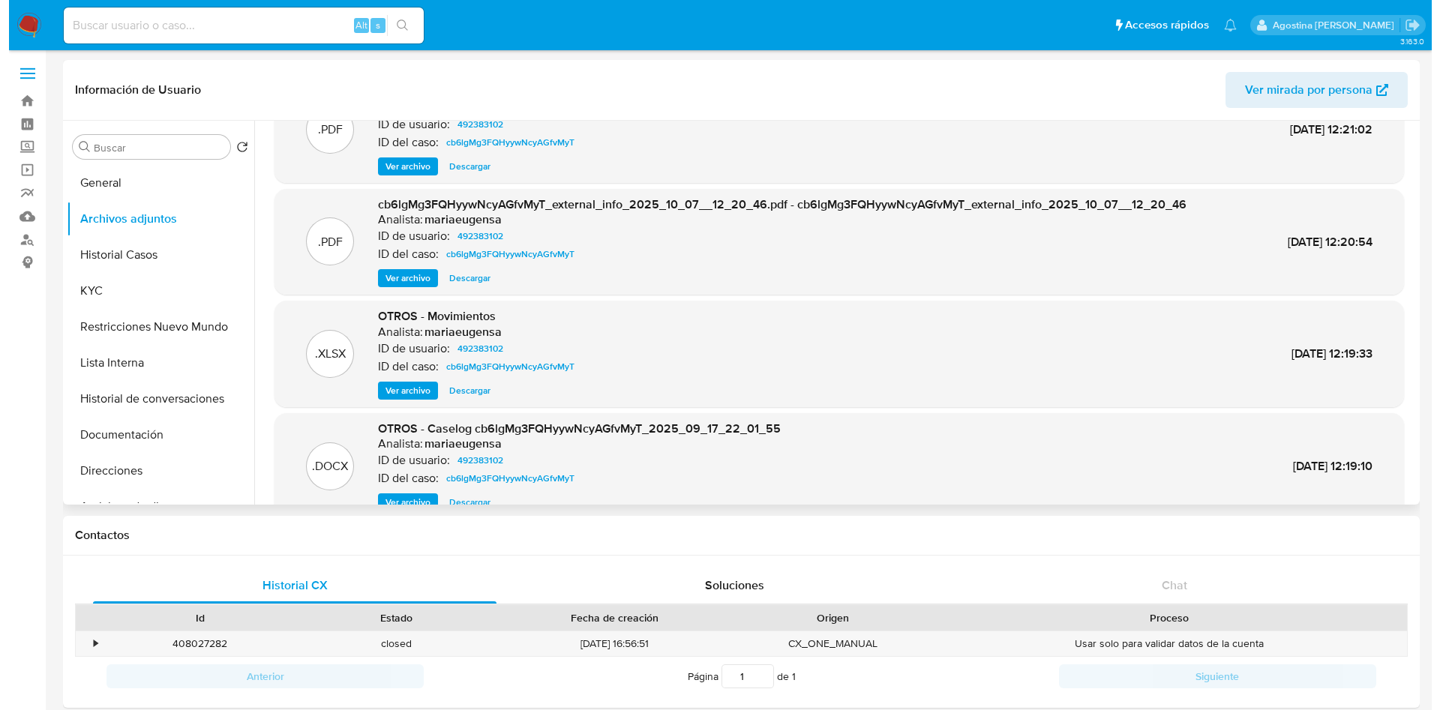
scroll to position [84, 0]
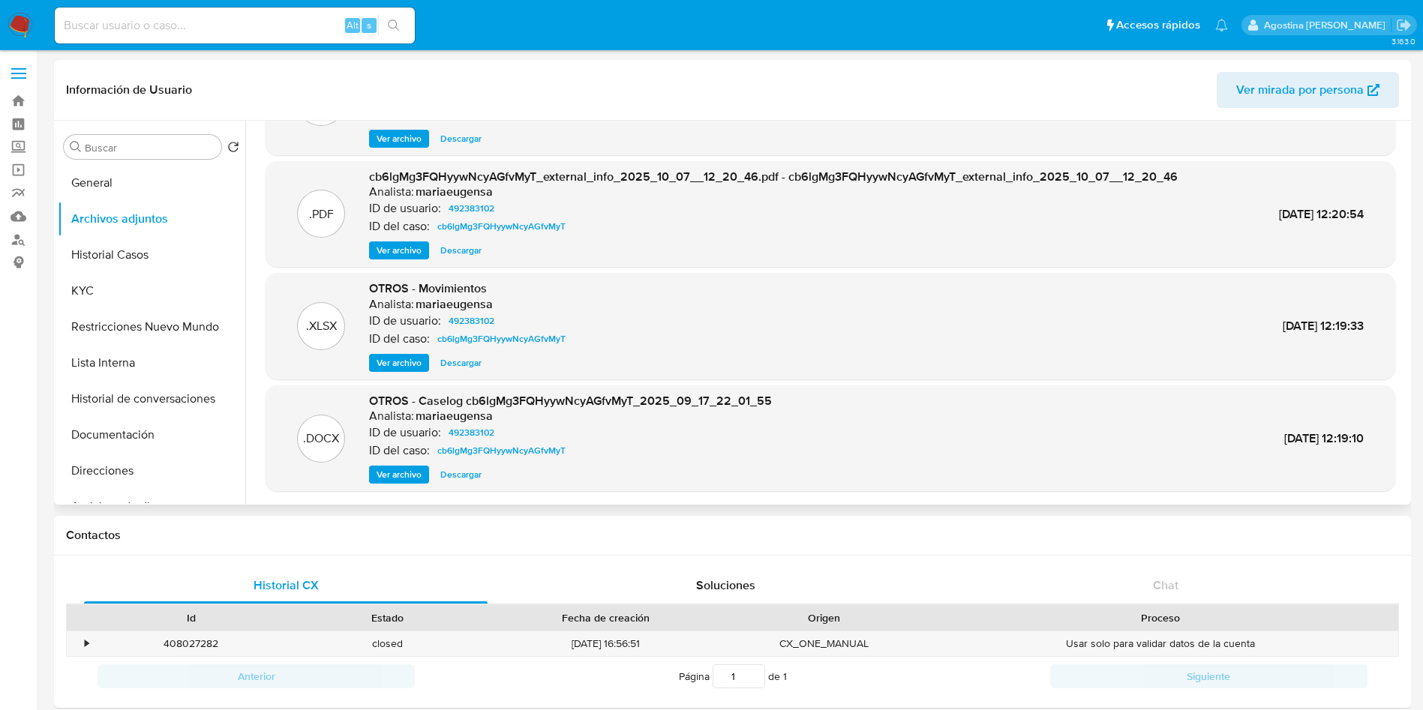
click at [410, 475] on span "Ver archivo" at bounding box center [399, 474] width 45 height 15
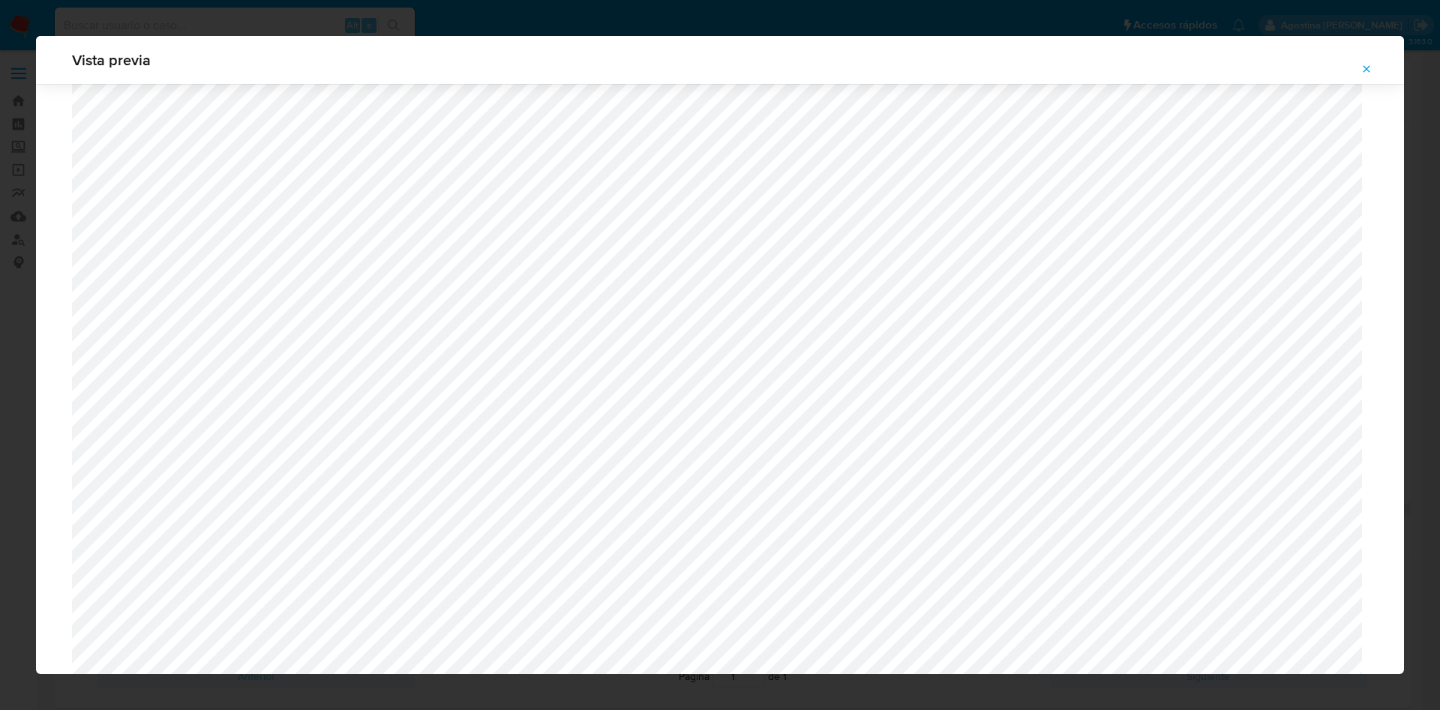
scroll to position [983, 0]
click at [1362, 76] on span "Attachment preview" at bounding box center [1367, 69] width 12 height 21
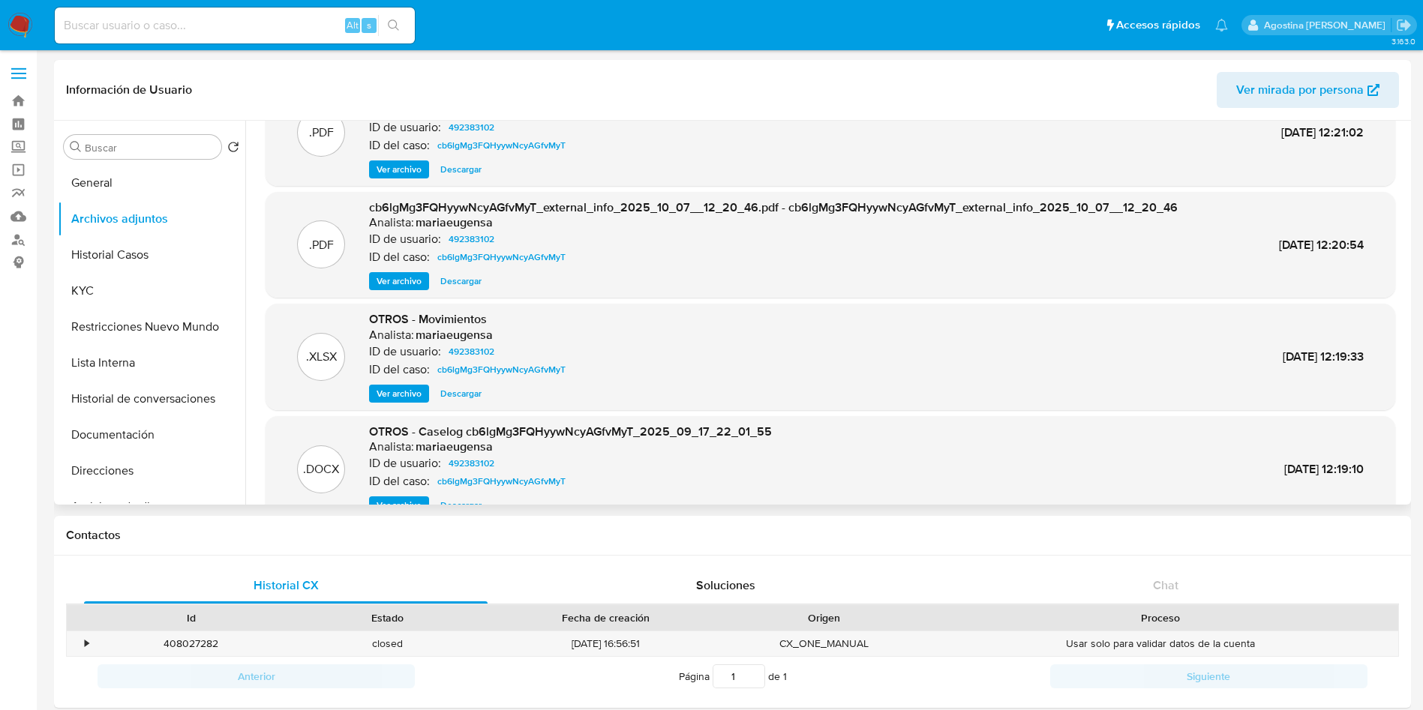
scroll to position [0, 0]
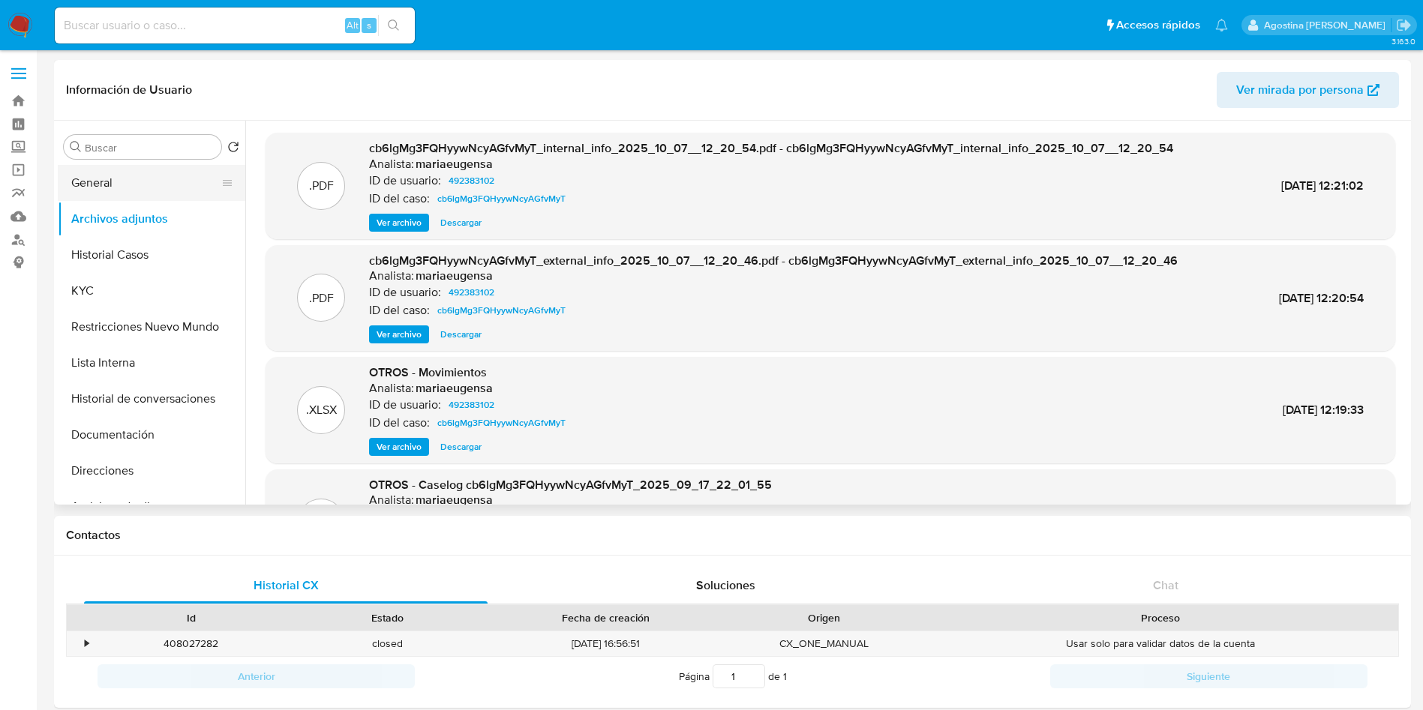
drag, startPoint x: 156, startPoint y: 175, endPoint x: 149, endPoint y: 170, distance: 8.6
click at [150, 170] on button "General" at bounding box center [146, 183] width 176 height 36
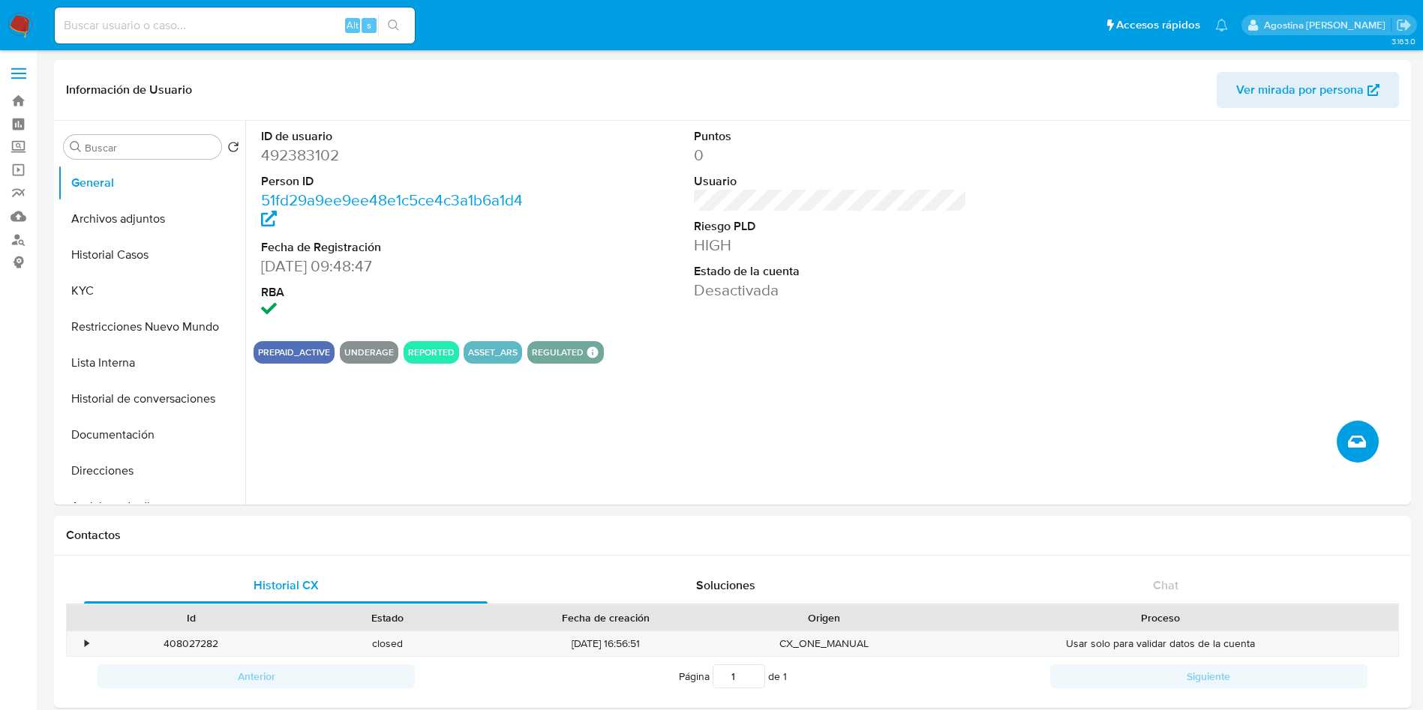
click at [1359, 427] on button "Crear caso manual" at bounding box center [1358, 442] width 42 height 42
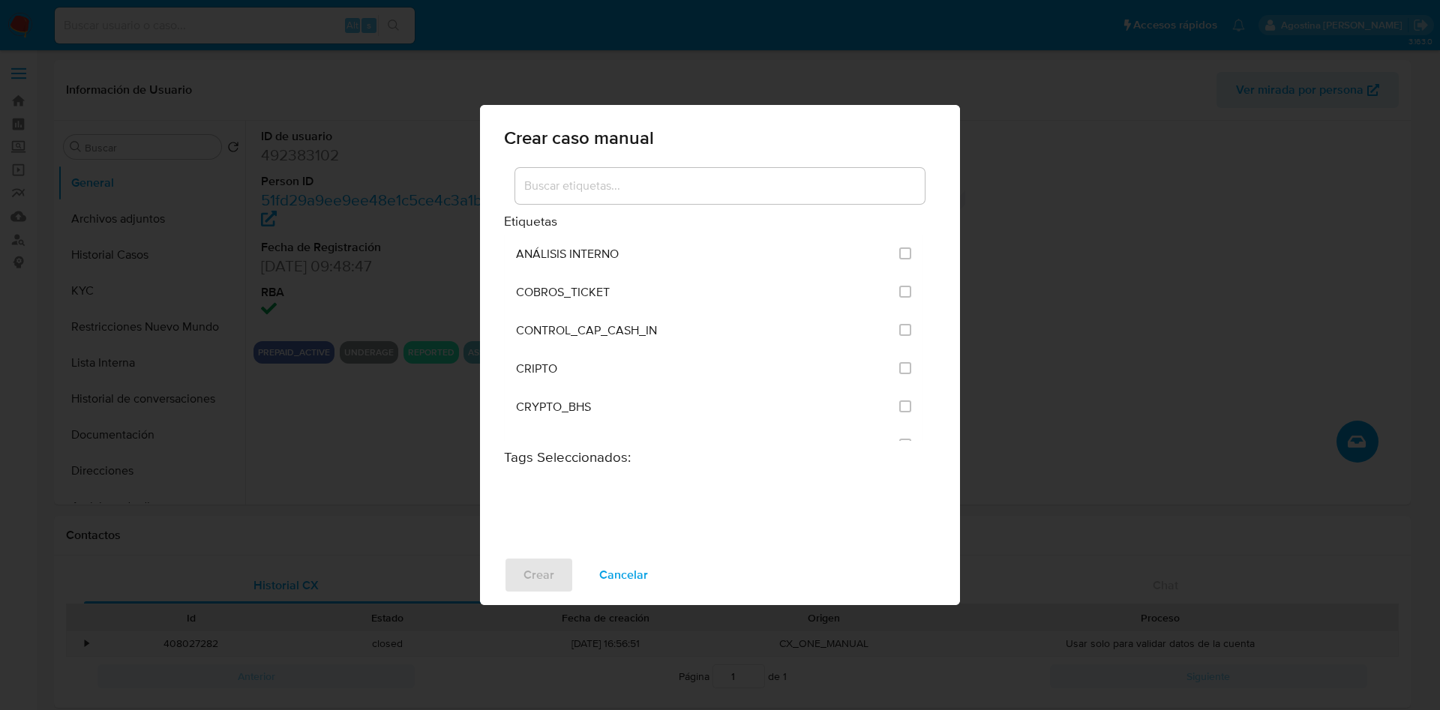
click at [803, 175] on div at bounding box center [720, 186] width 410 height 36
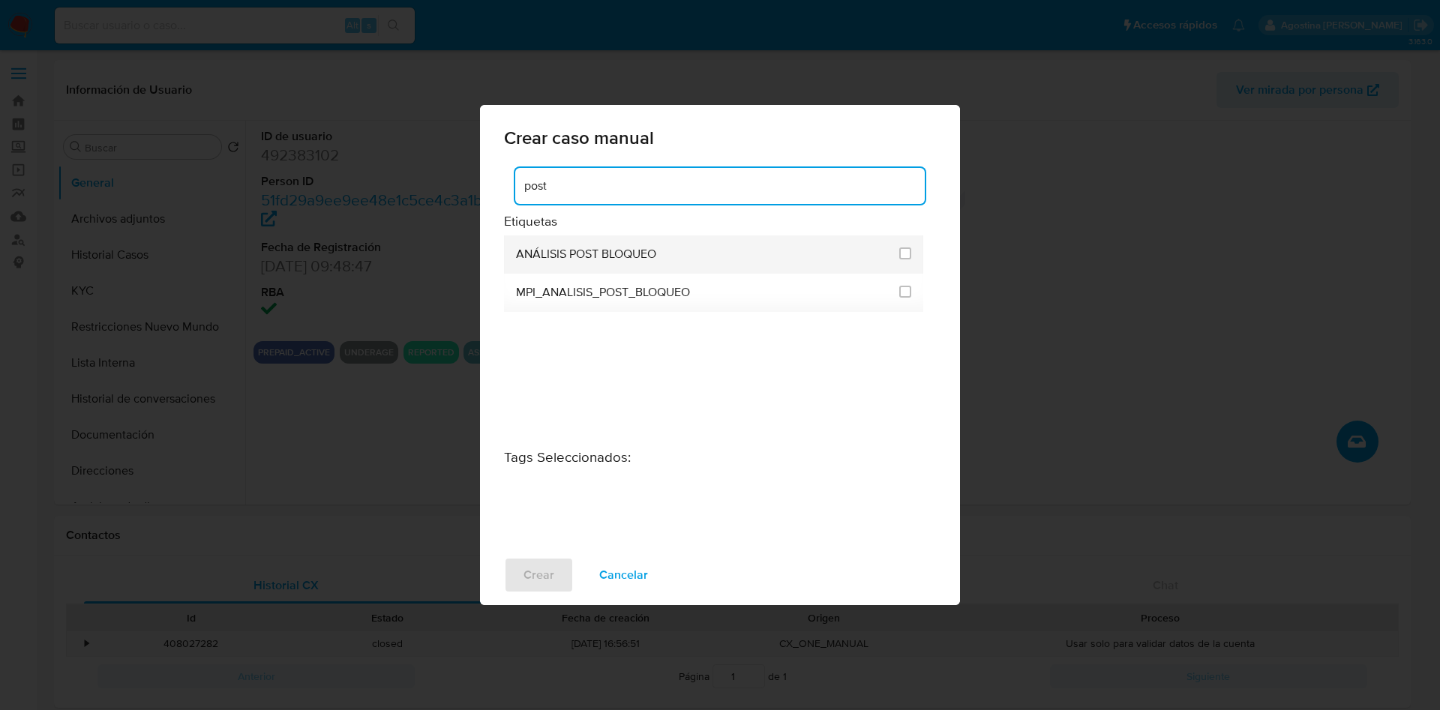
type input "post"
click at [906, 246] on div at bounding box center [905, 253] width 12 height 15
click at [904, 253] on input "3249" at bounding box center [905, 254] width 12 height 12
checkbox input "true"
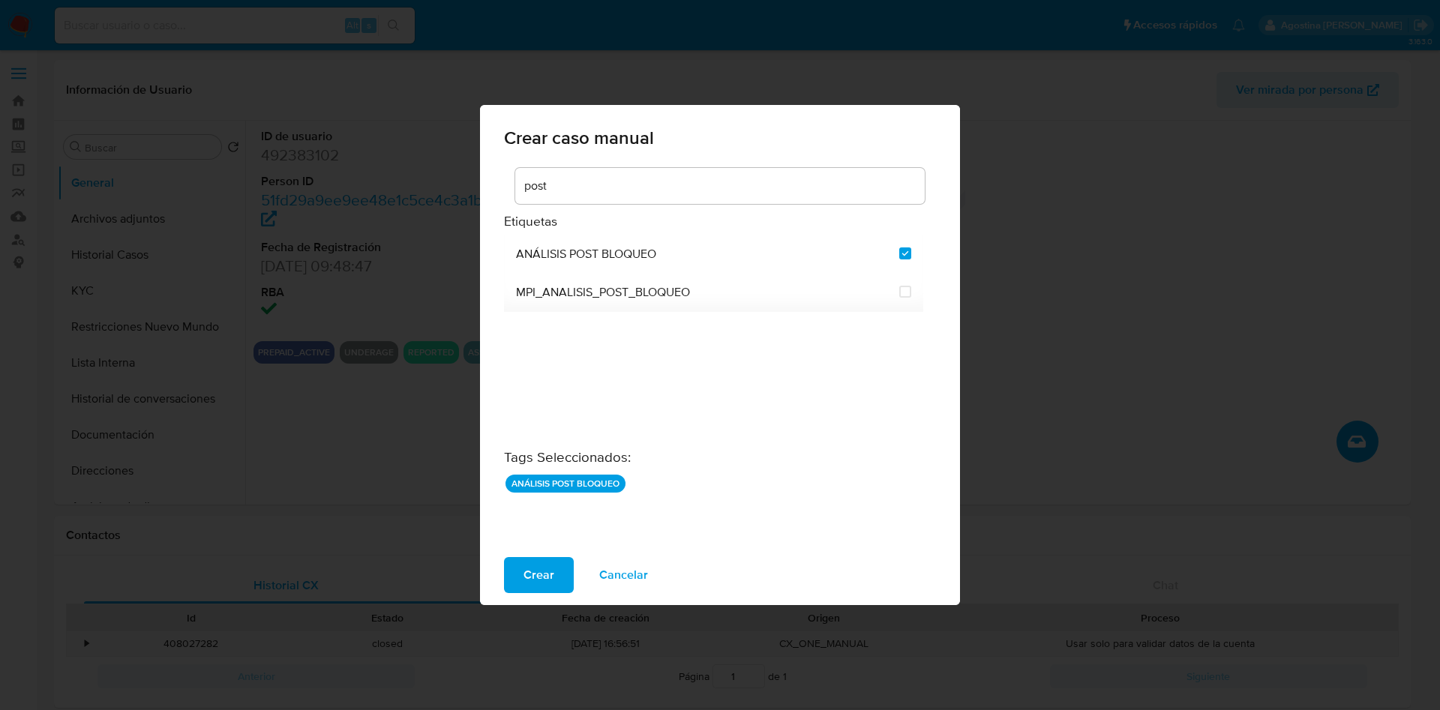
click at [563, 545] on div "Crear Cancelar" at bounding box center [720, 575] width 480 height 60
click at [563, 553] on div "Crear Cancelar" at bounding box center [720, 575] width 480 height 60
click at [553, 566] on span "Crear" at bounding box center [539, 575] width 31 height 33
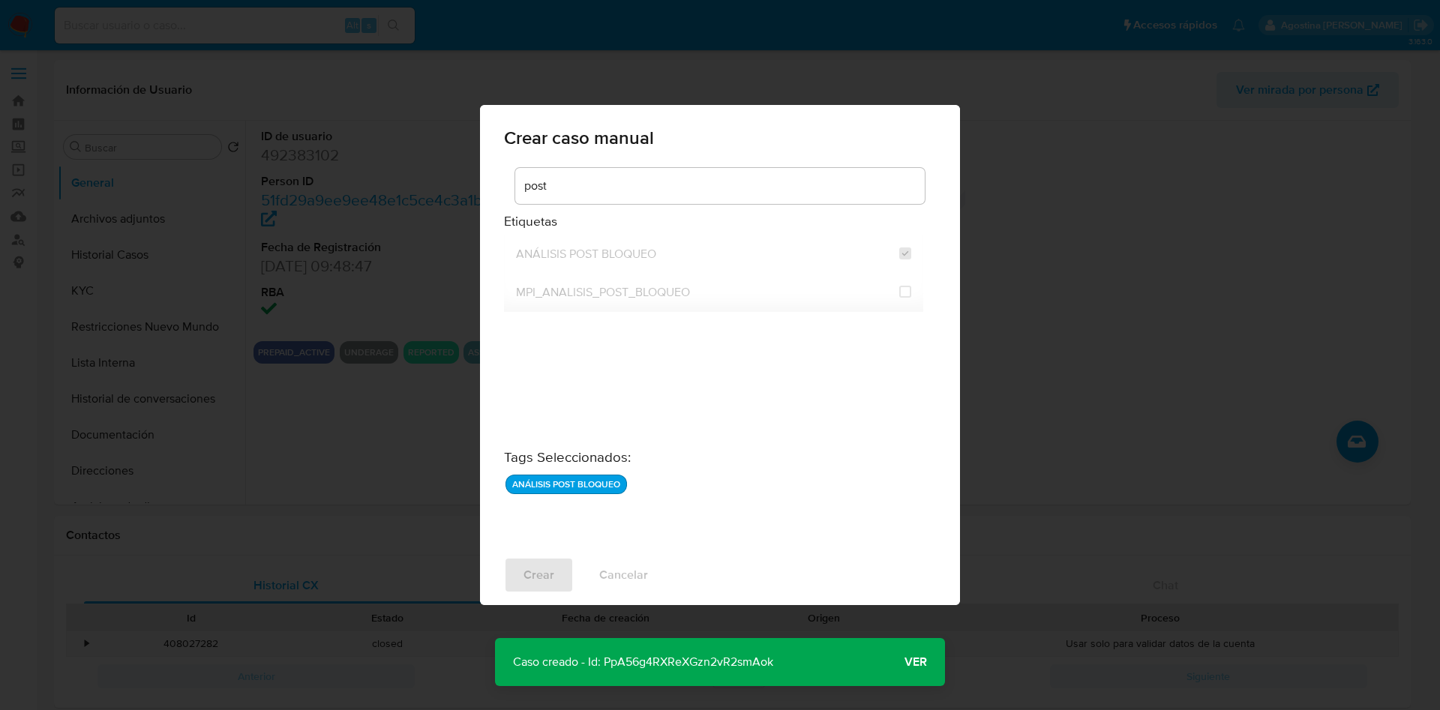
click at [637, 662] on p "Caso creado - Id: PpA56g4RXReXGzn2vR2smAok" at bounding box center [643, 662] width 296 height 48
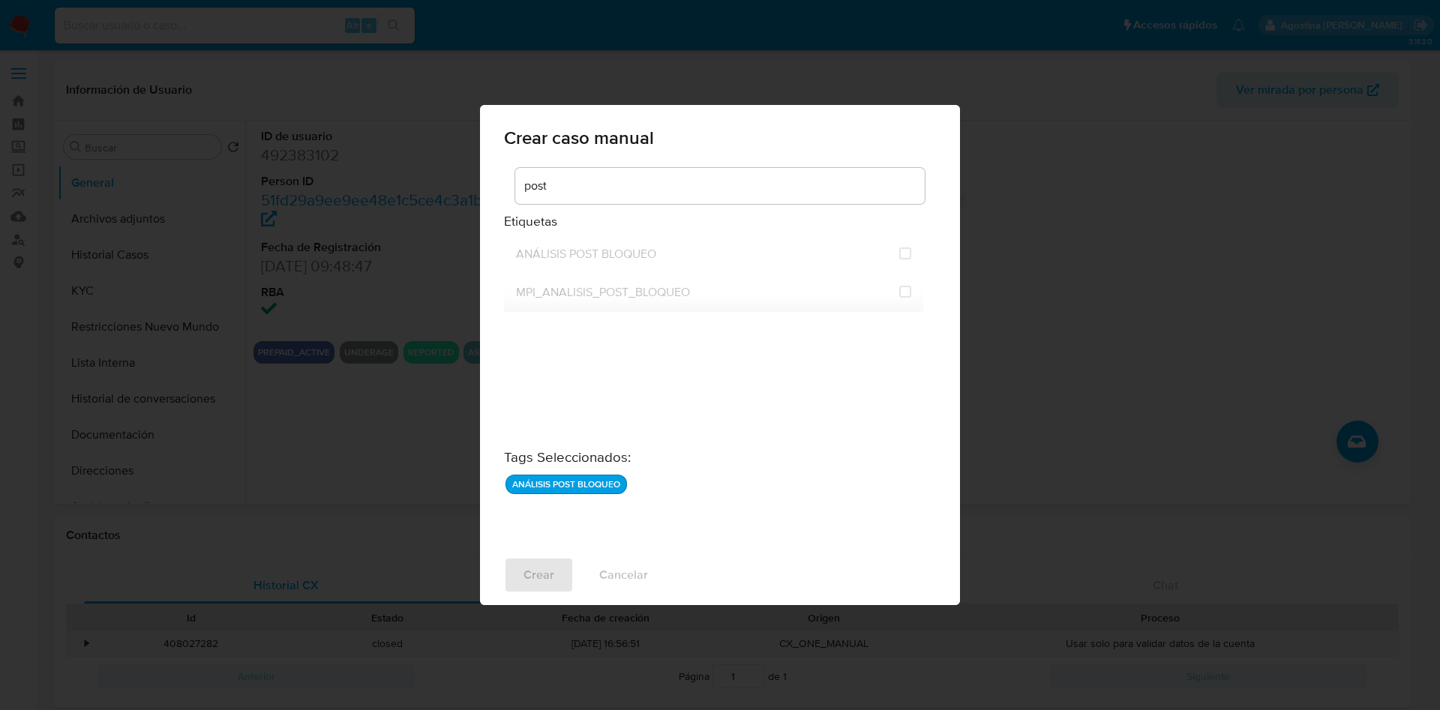
checkbox input "false"
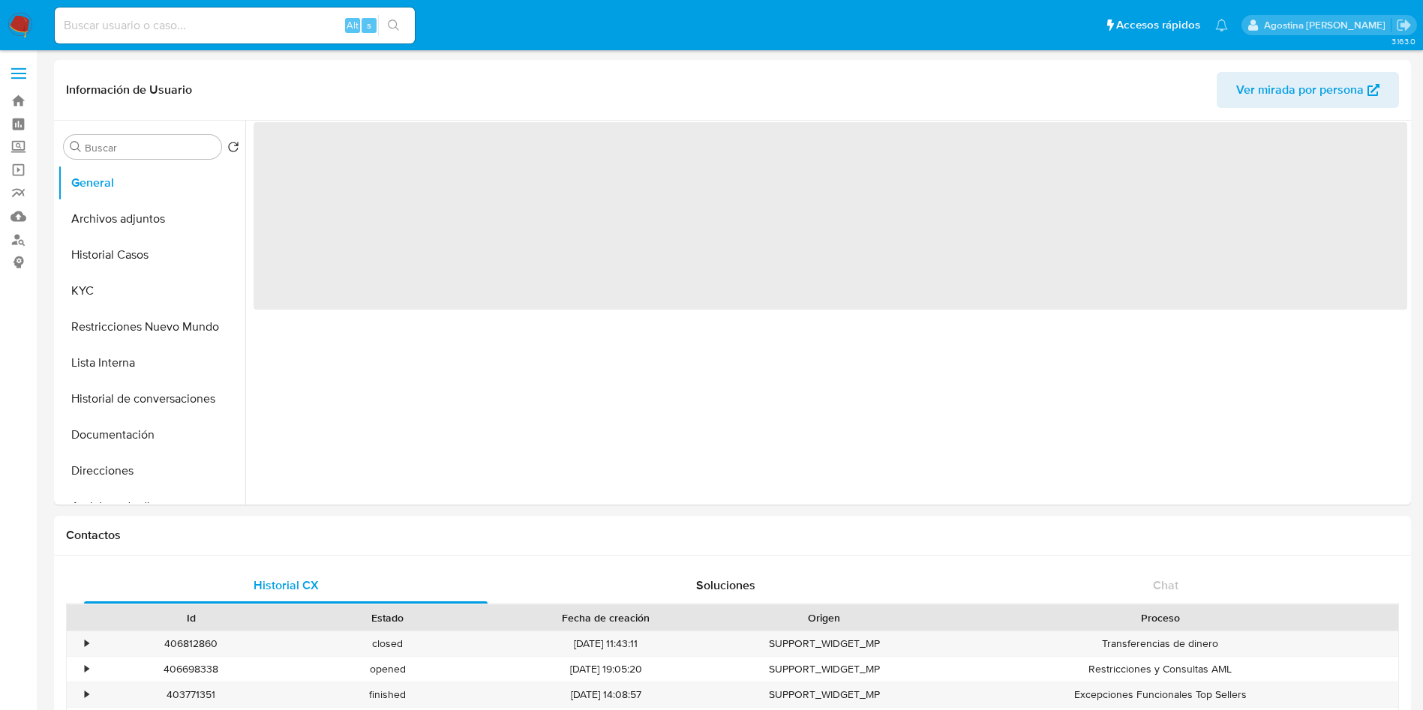
select select "10"
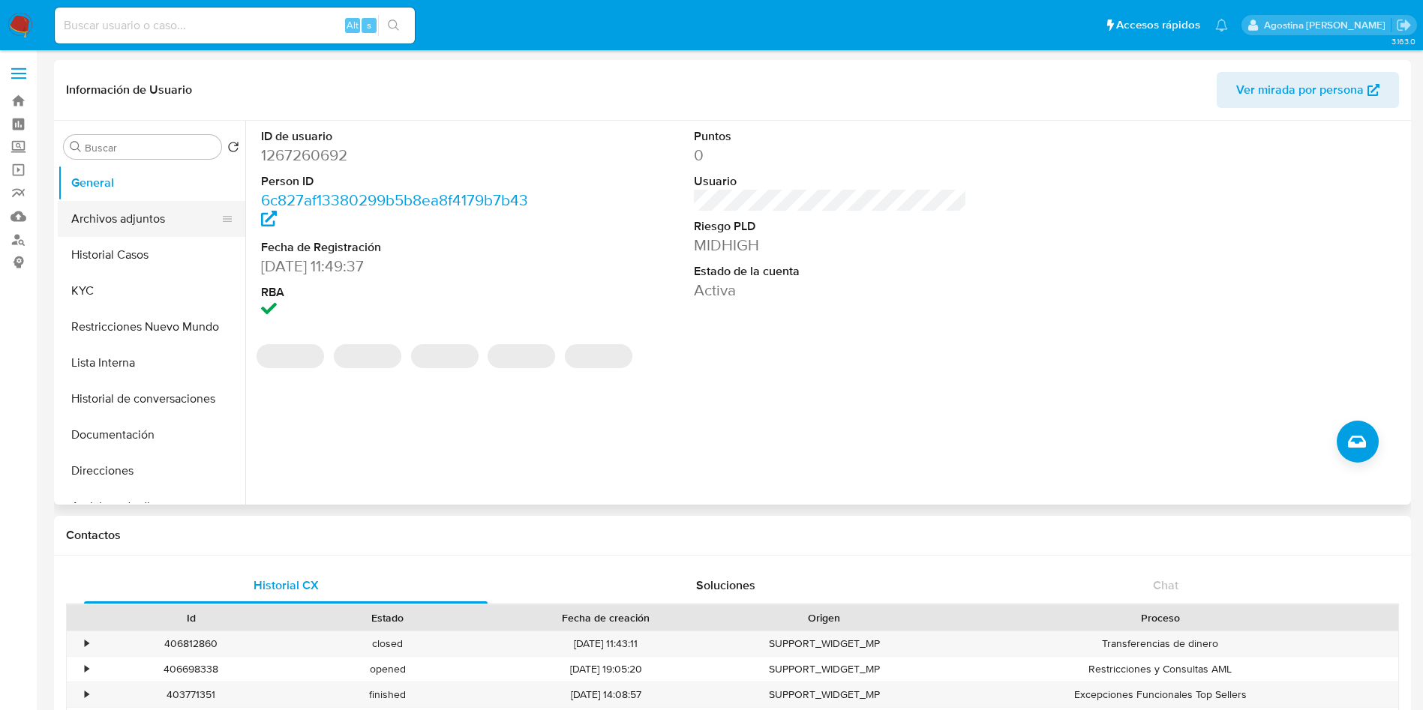
click at [176, 208] on button "Archivos adjuntos" at bounding box center [146, 219] width 176 height 36
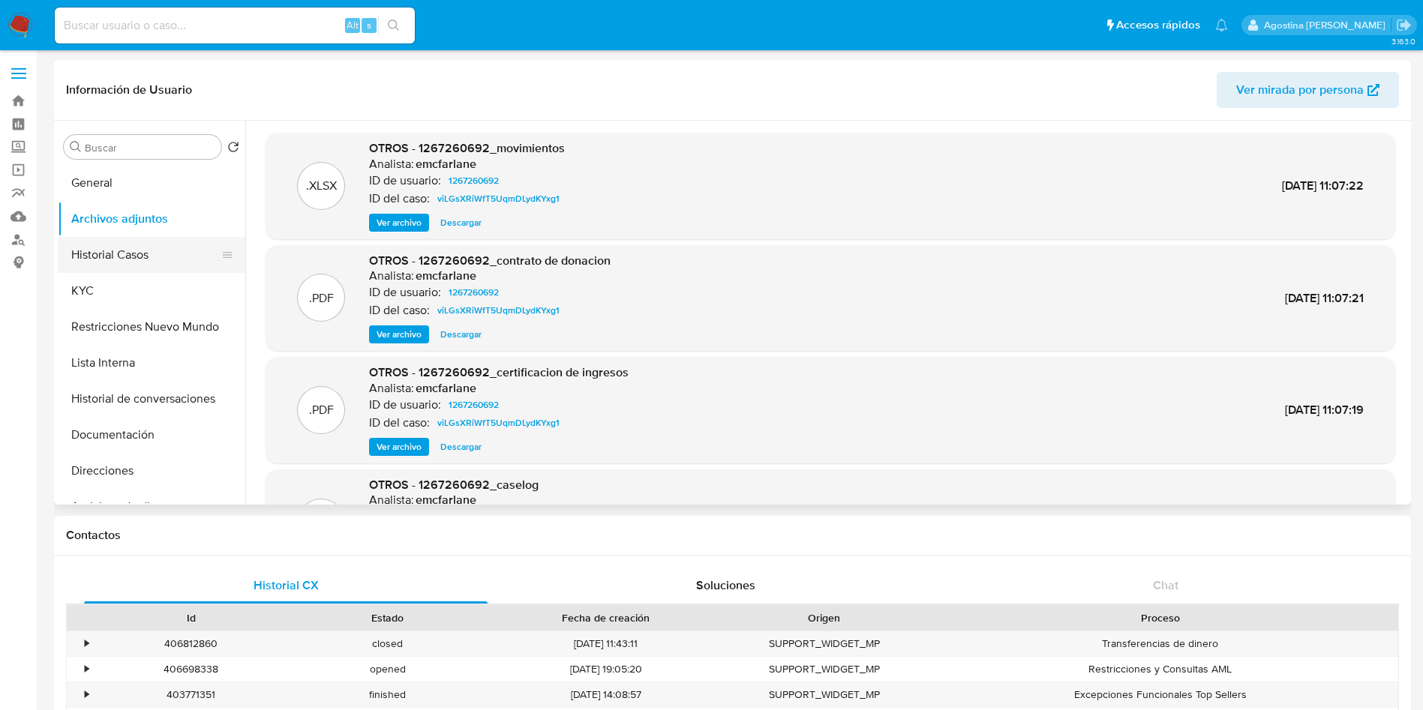
click at [169, 247] on button "Historial Casos" at bounding box center [146, 255] width 176 height 36
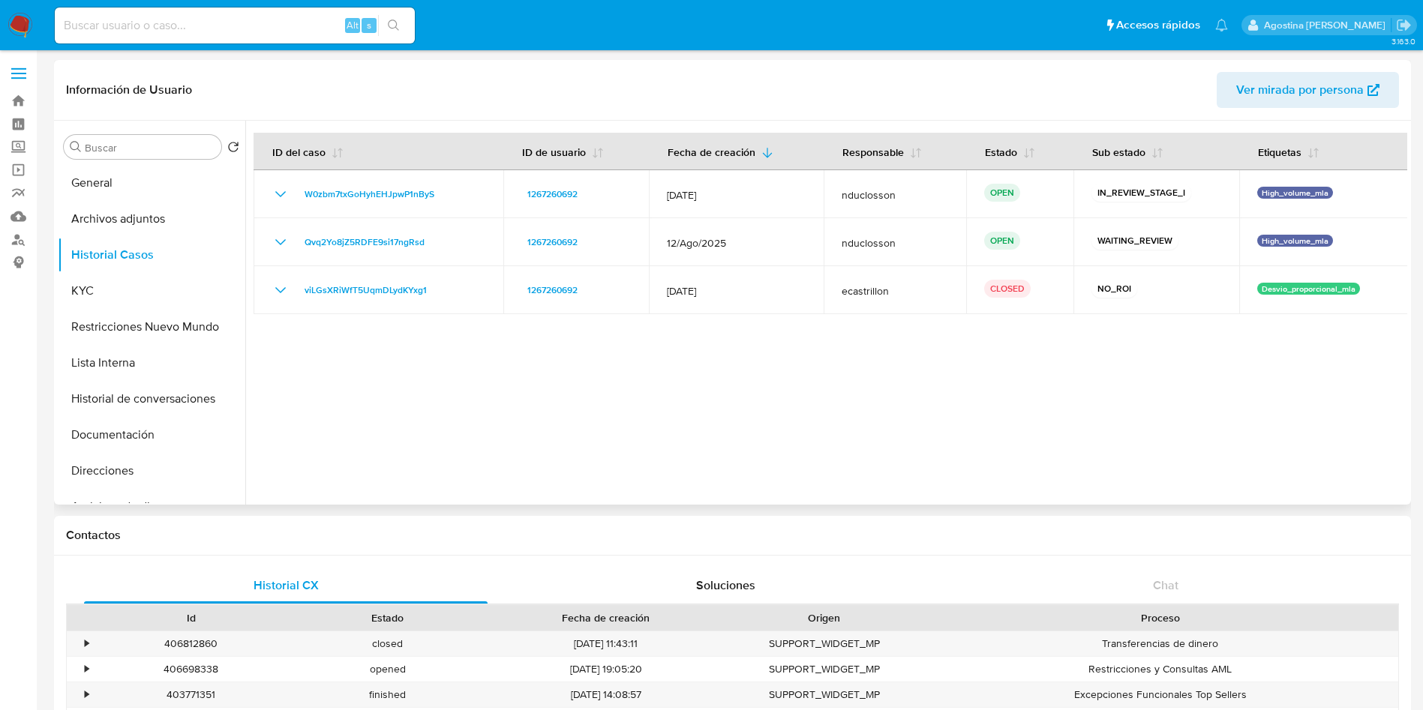
click at [506, 428] on div at bounding box center [826, 313] width 1162 height 384
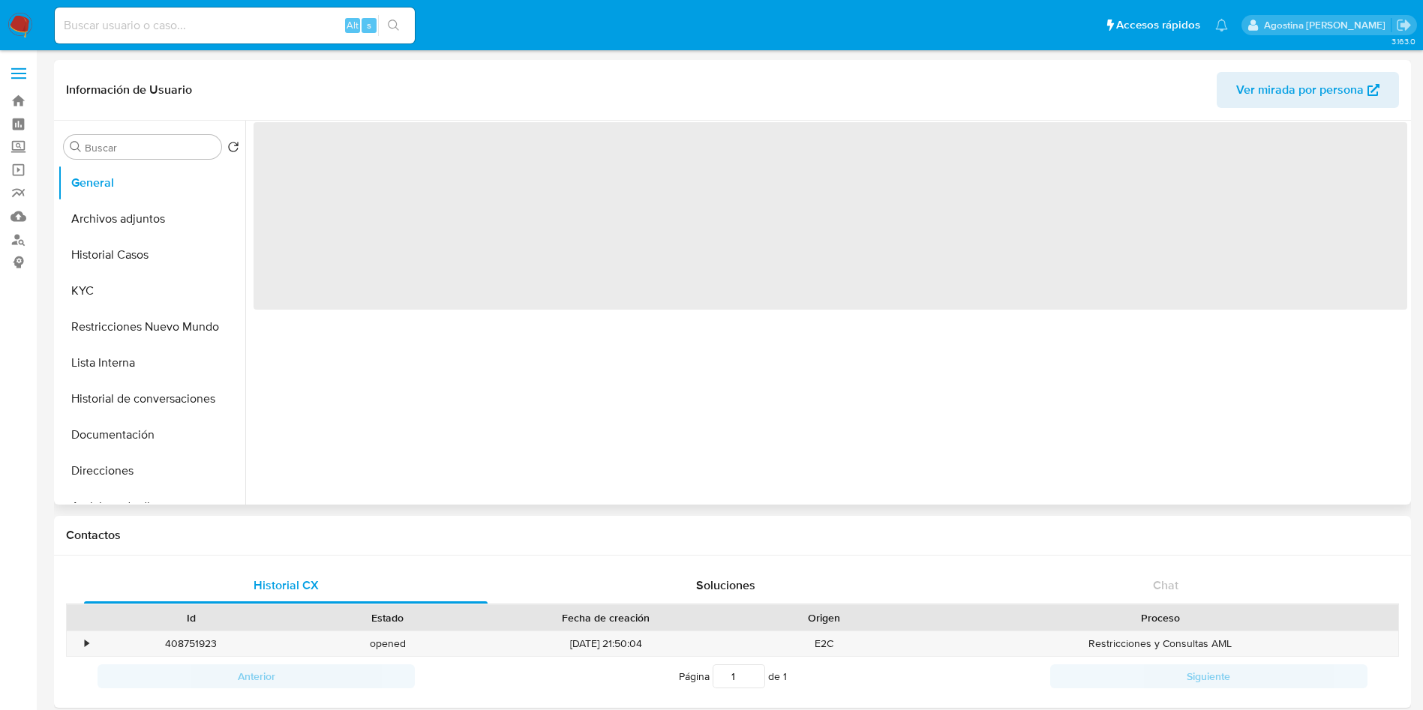
select select "10"
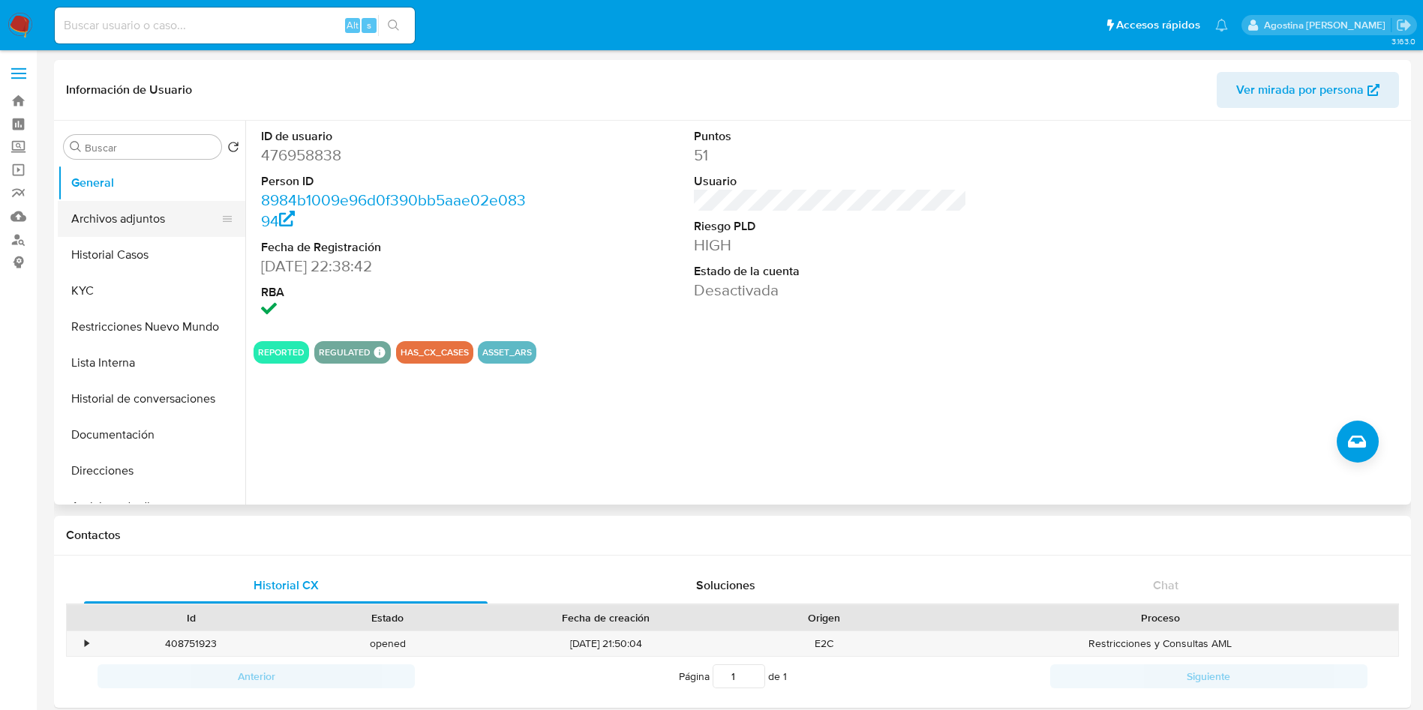
click at [187, 231] on button "Archivos adjuntos" at bounding box center [146, 219] width 176 height 36
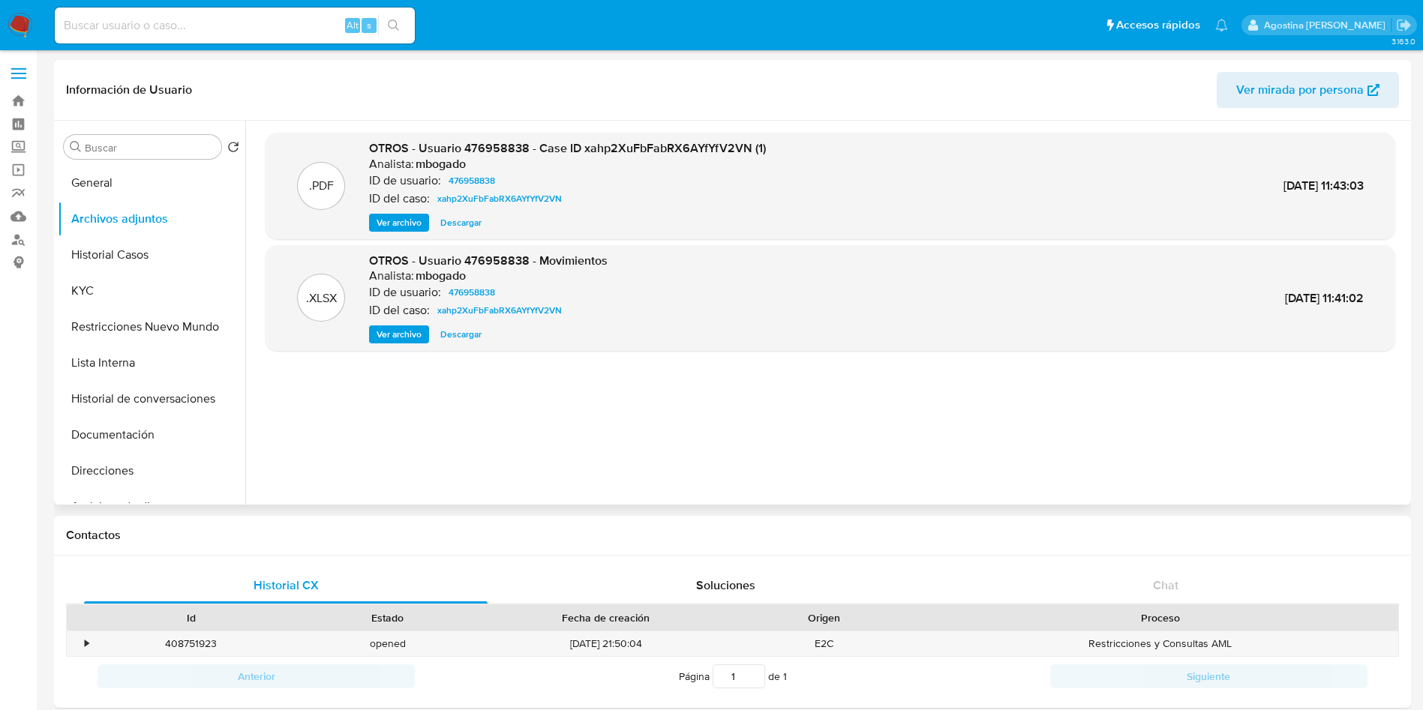
click at [402, 209] on div "OTROS - Usuario 476958838 - Case ID xahp2XuFbFabRX6AYfYfV2VN (1) Analista: mbog…" at bounding box center [567, 186] width 397 height 92
click at [407, 215] on span "Ver archivo" at bounding box center [399, 222] width 45 height 15
